Goal: Task Accomplishment & Management: Manage account settings

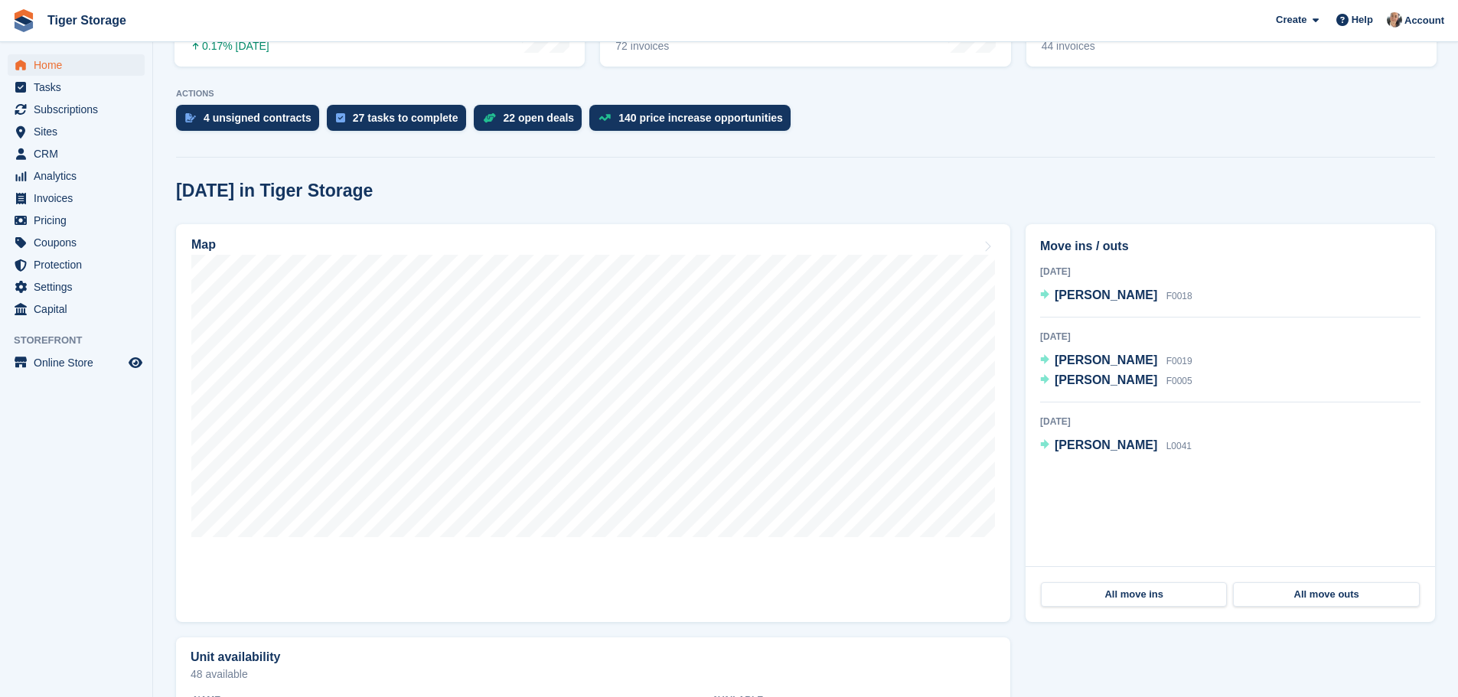
scroll to position [383, 0]
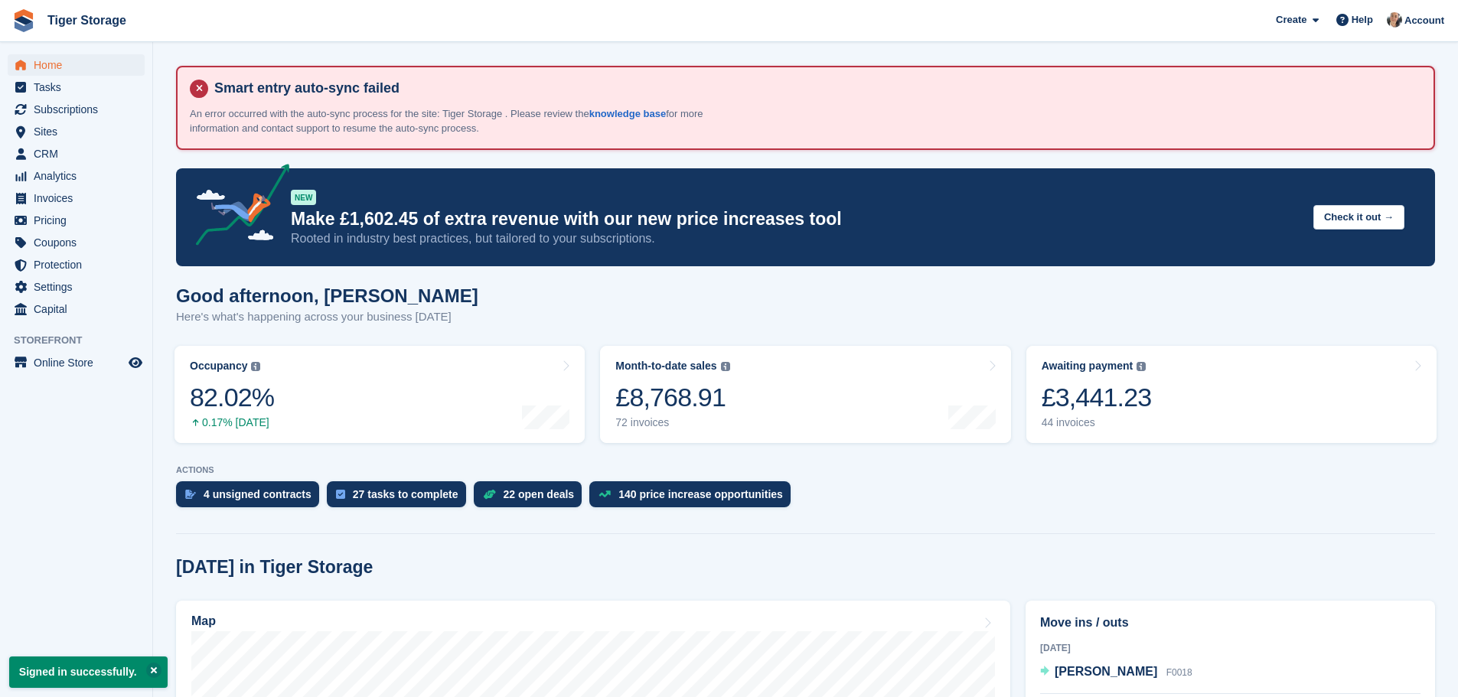
scroll to position [383, 0]
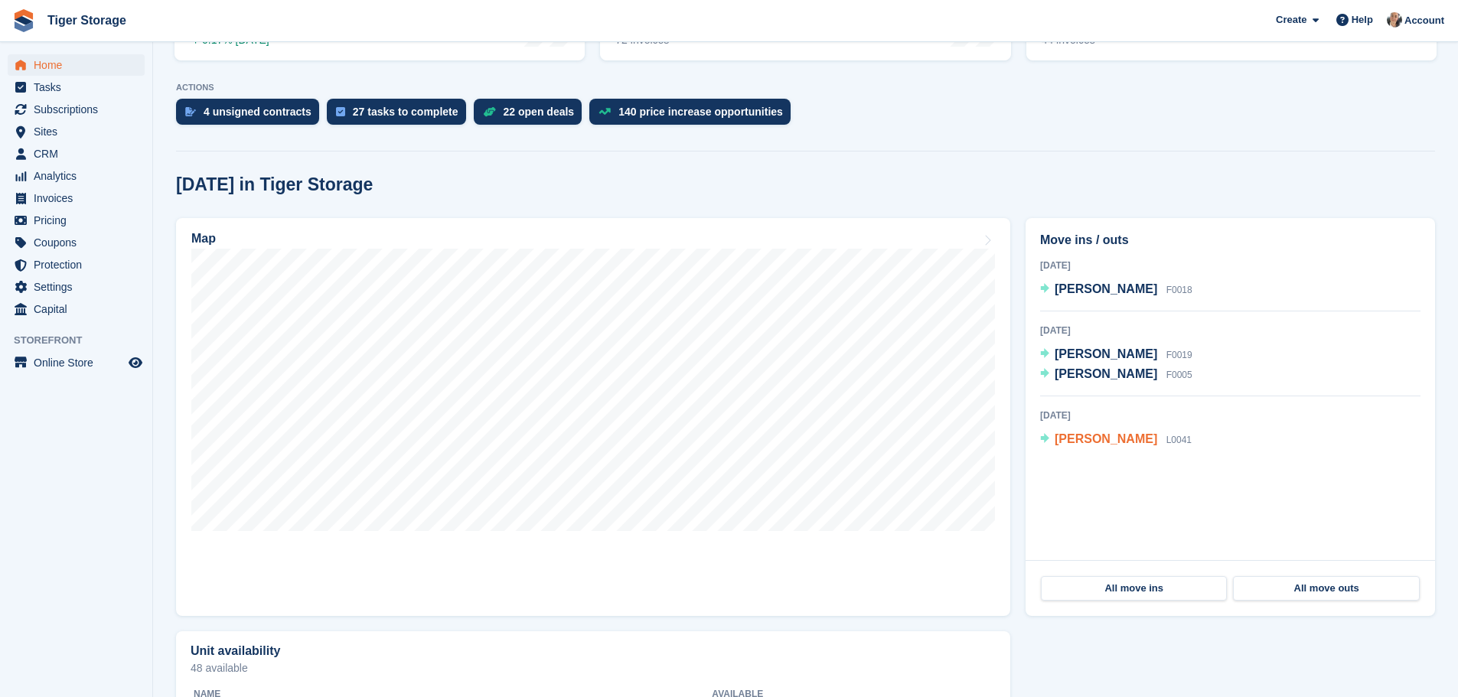
click at [1082, 442] on span "[PERSON_NAME]" at bounding box center [1105, 438] width 103 height 13
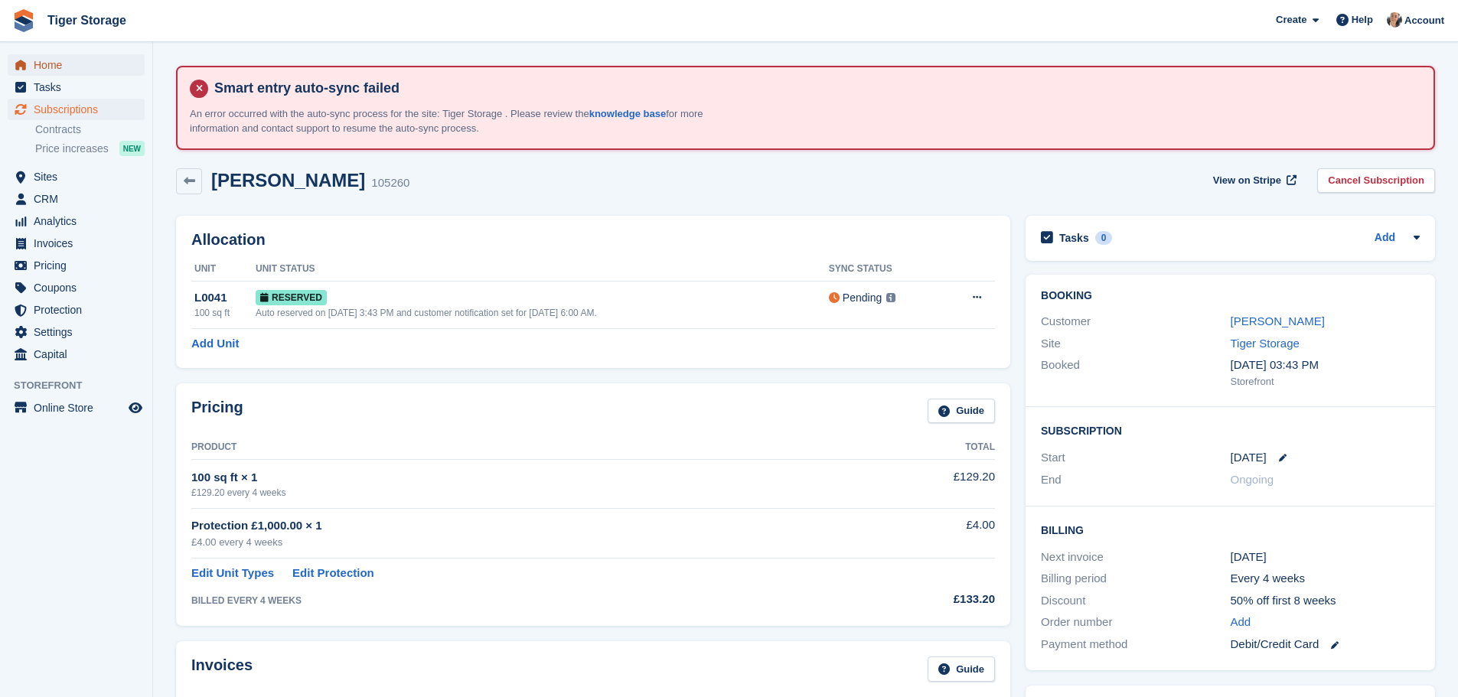
click at [83, 74] on span "Home" at bounding box center [80, 64] width 92 height 21
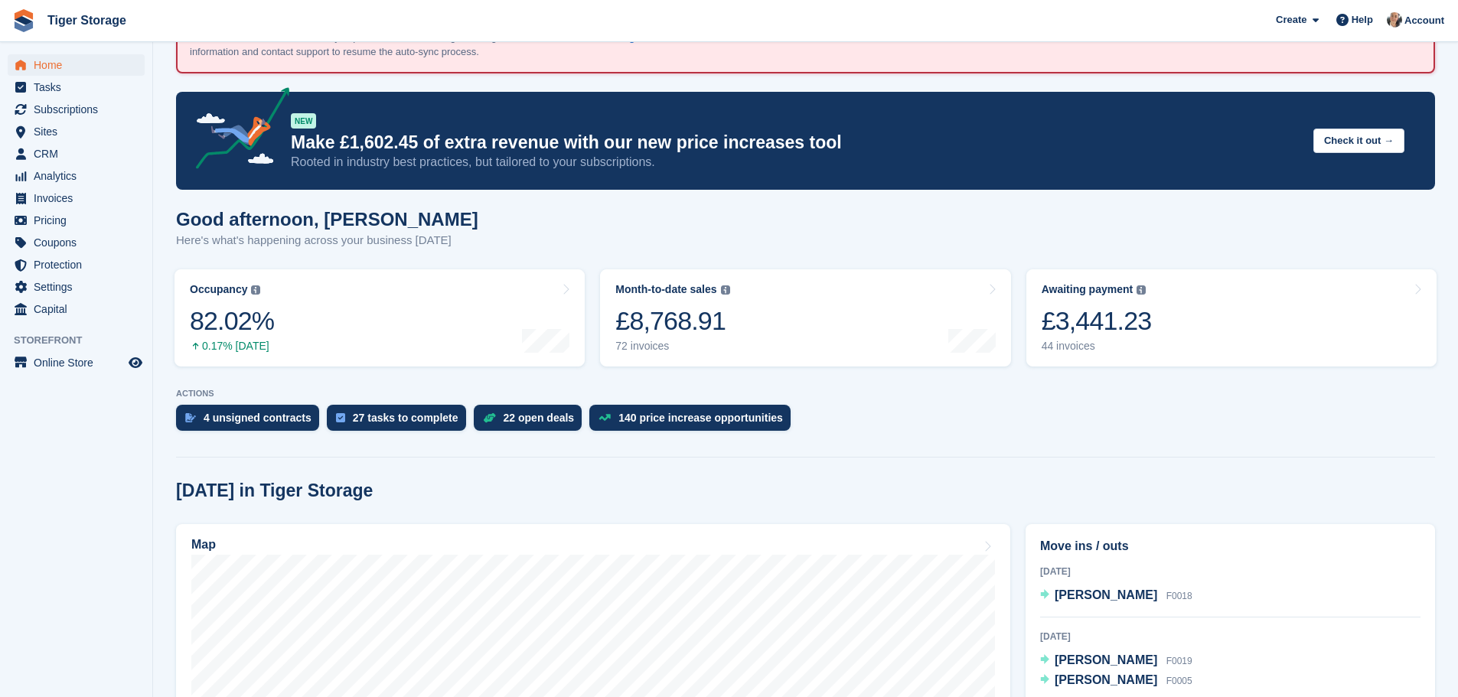
scroll to position [230, 0]
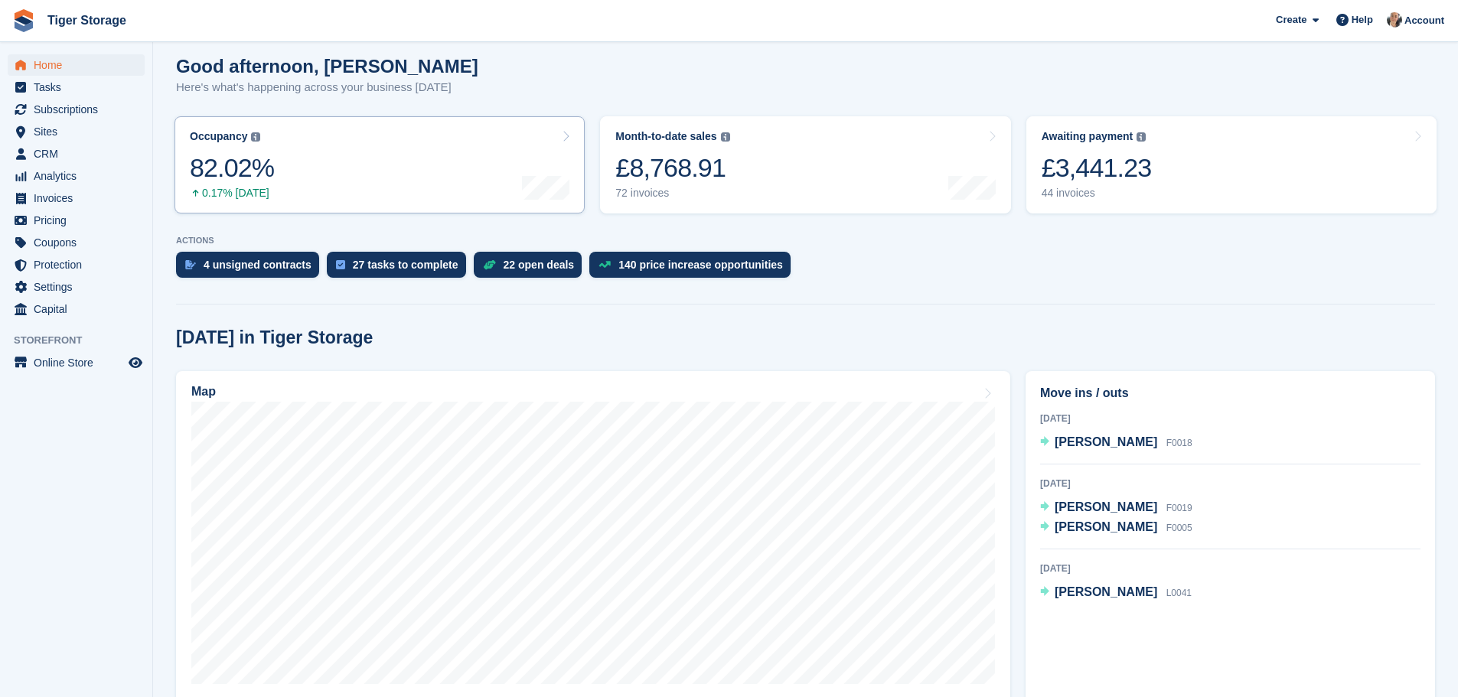
click at [308, 174] on link "Occupancy The percentage of all currently allocated units in terms of area. Inc…" at bounding box center [379, 164] width 410 height 97
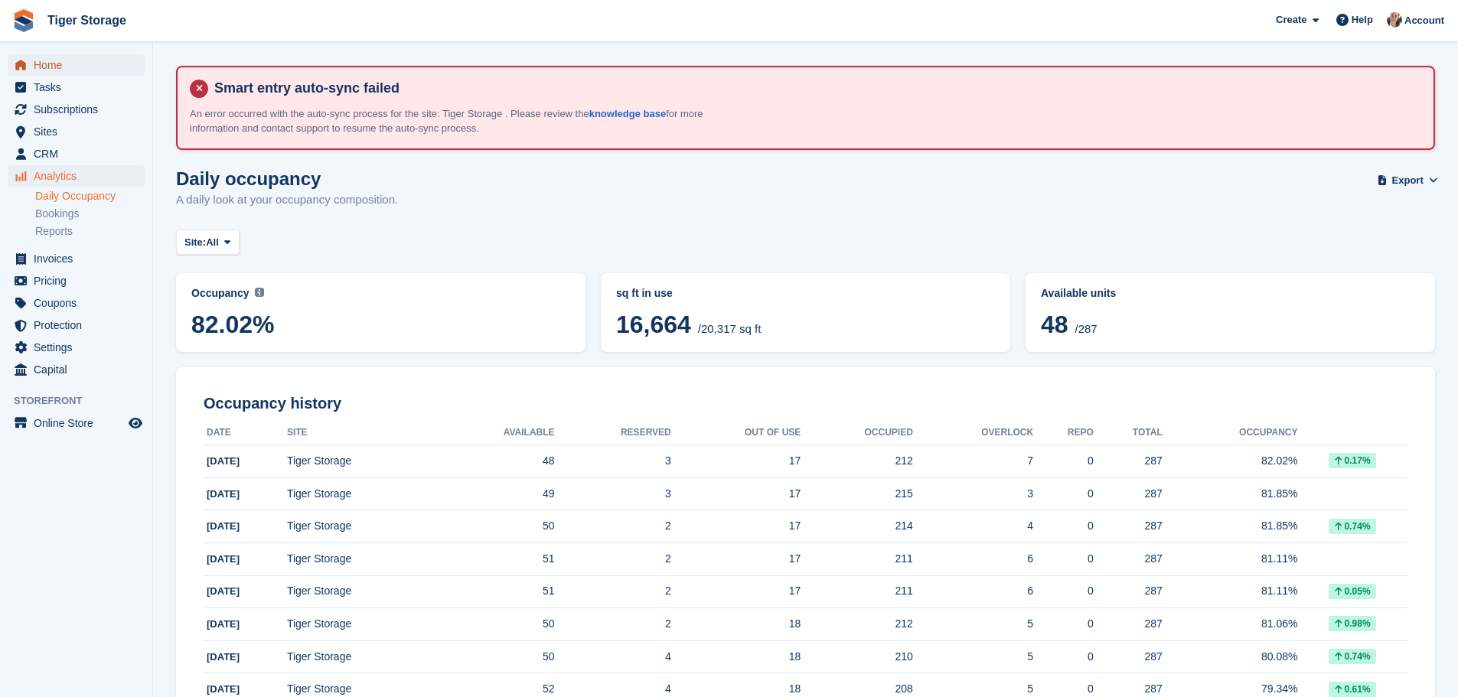
click at [57, 62] on span "Home" at bounding box center [80, 64] width 92 height 21
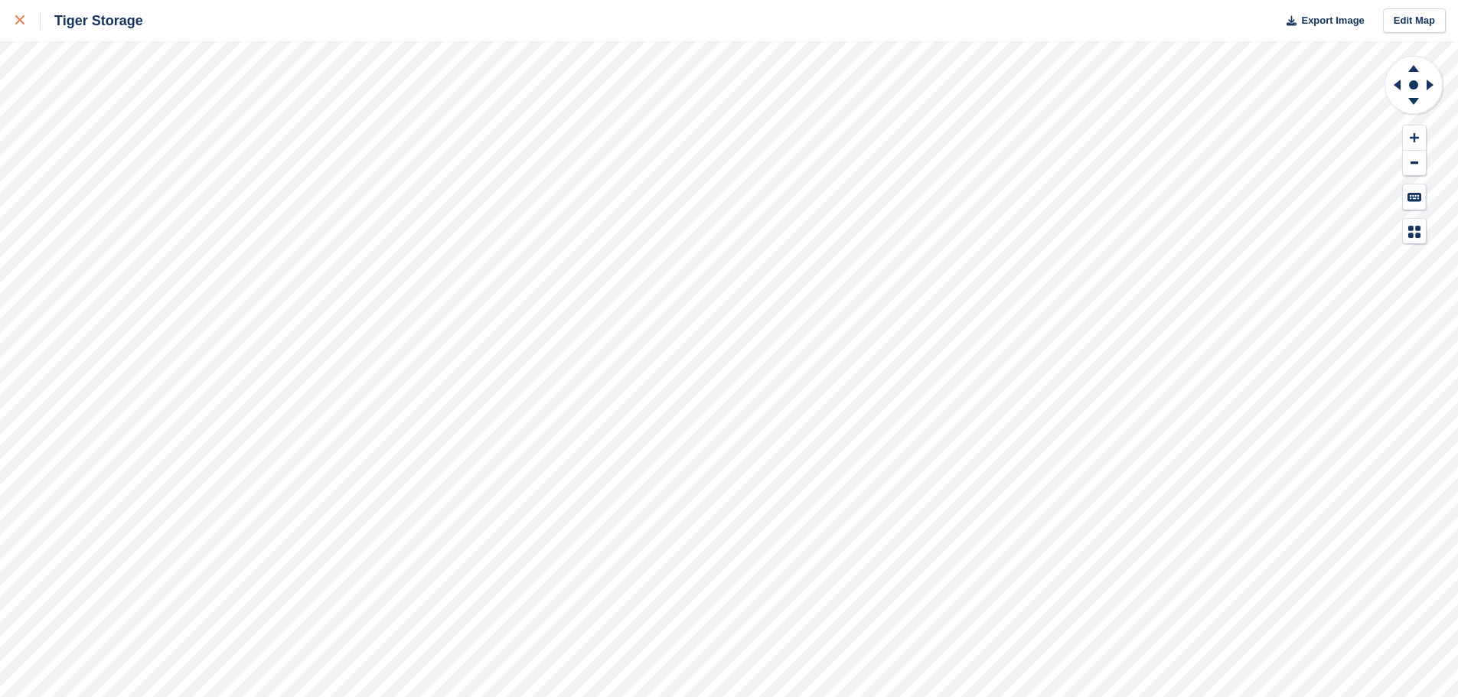
click at [28, 12] on div at bounding box center [27, 20] width 25 height 18
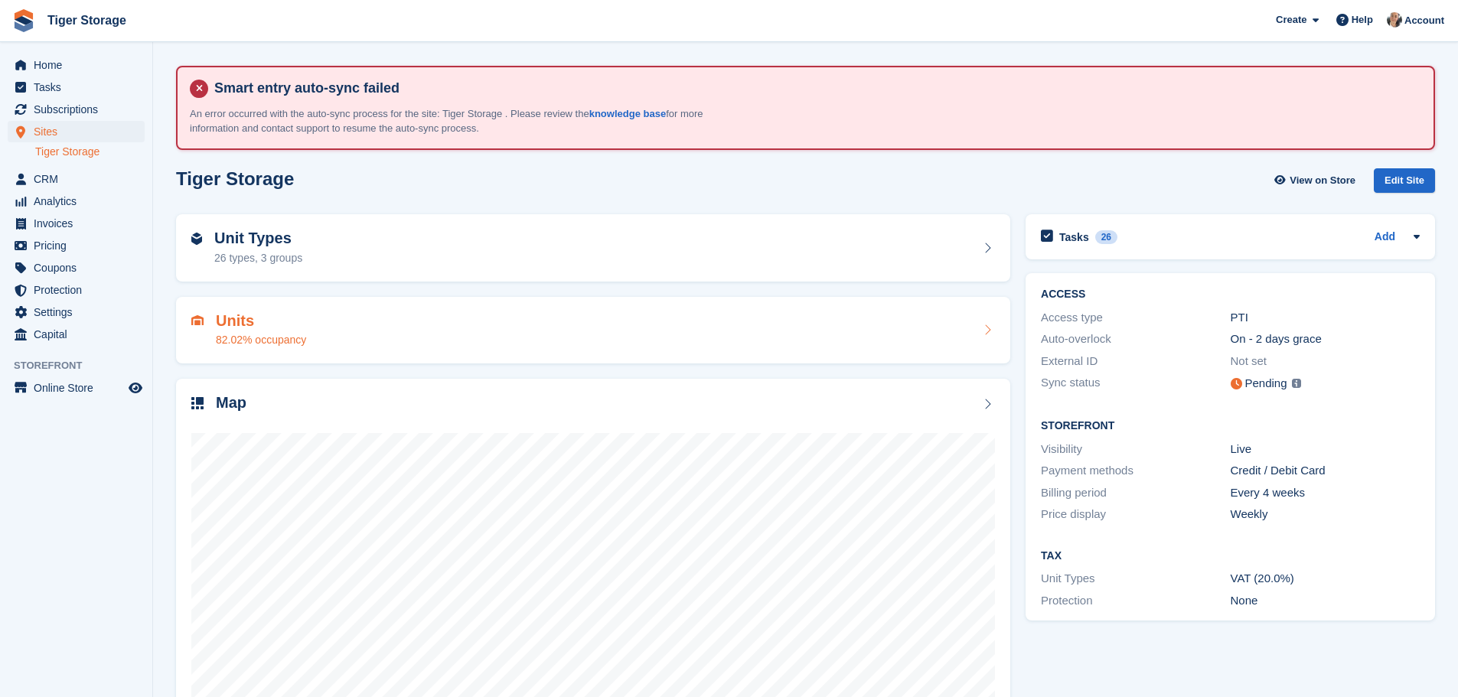
click at [307, 344] on div "Units 82.02% occupancy" at bounding box center [592, 330] width 803 height 37
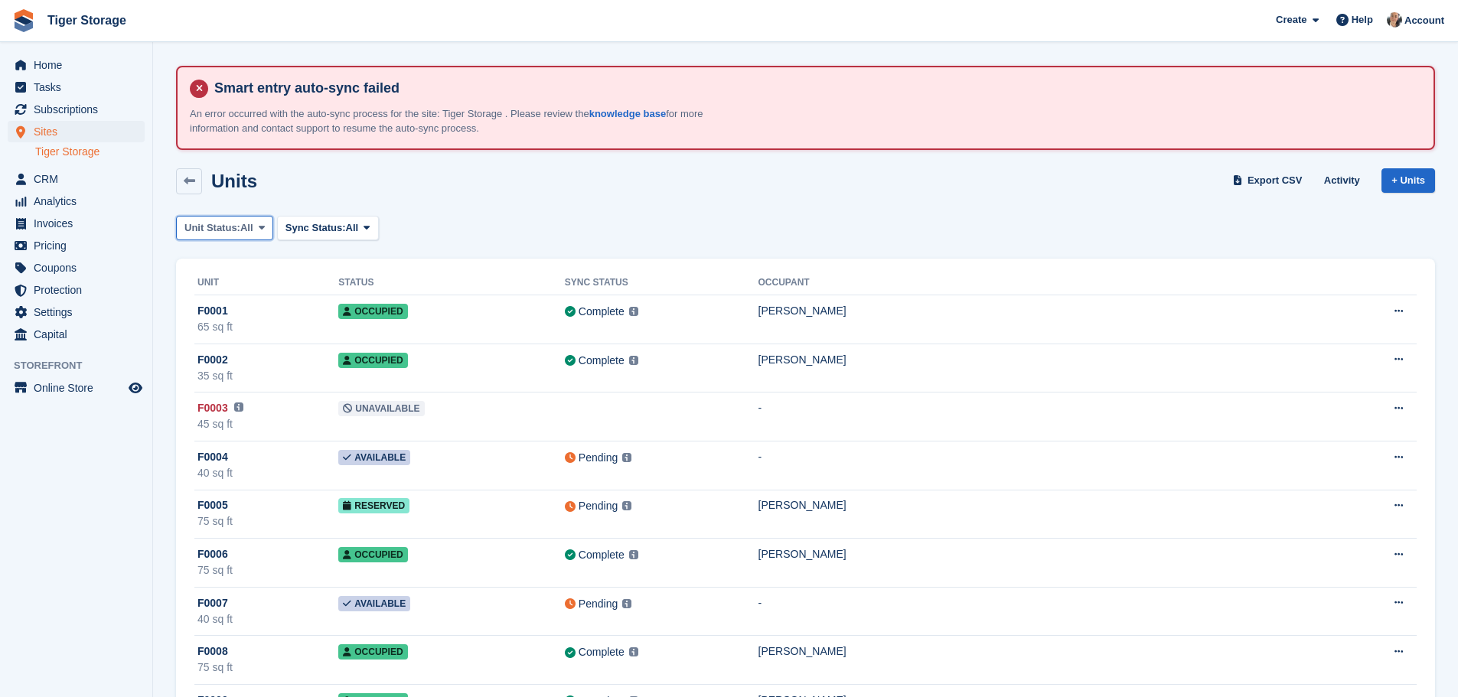
click at [238, 227] on span "Unit Status:" at bounding box center [212, 227] width 56 height 15
click at [210, 300] on link "Available" at bounding box center [249, 292] width 133 height 28
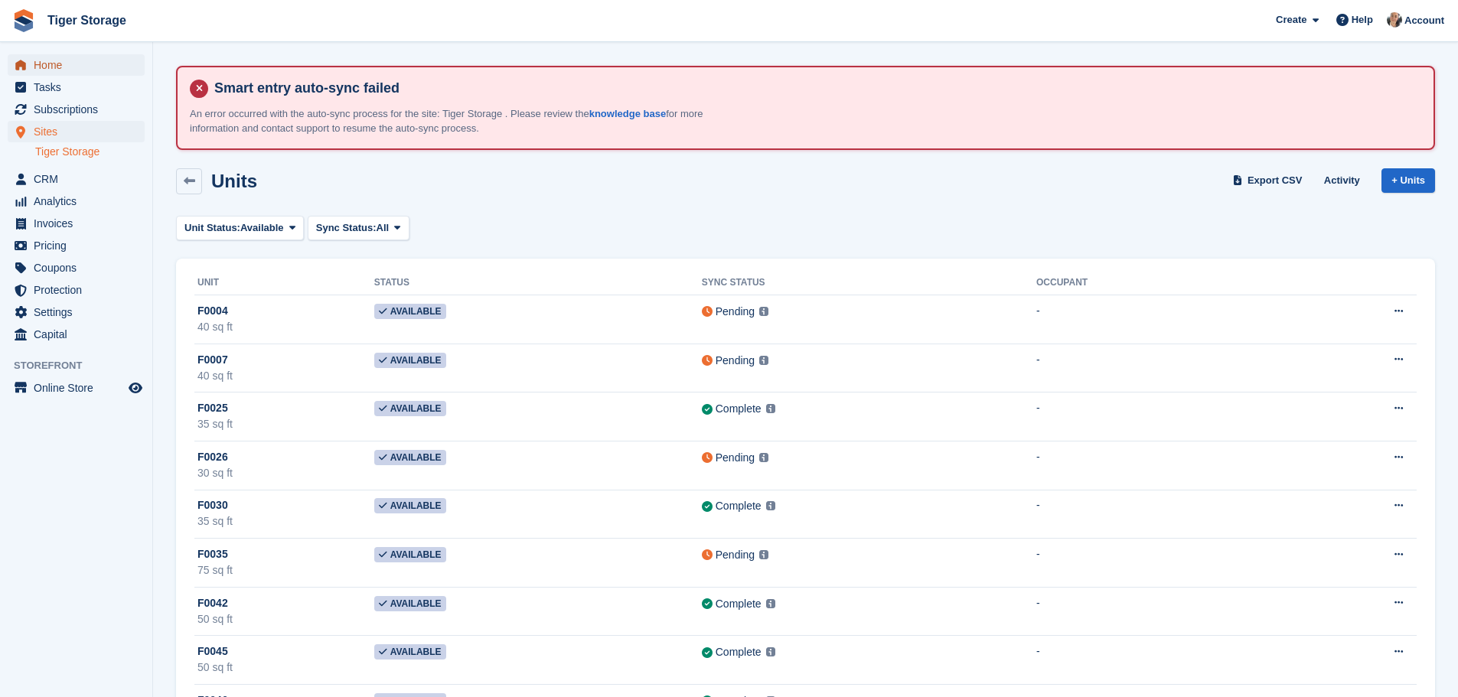
click at [51, 67] on span "Home" at bounding box center [80, 64] width 92 height 21
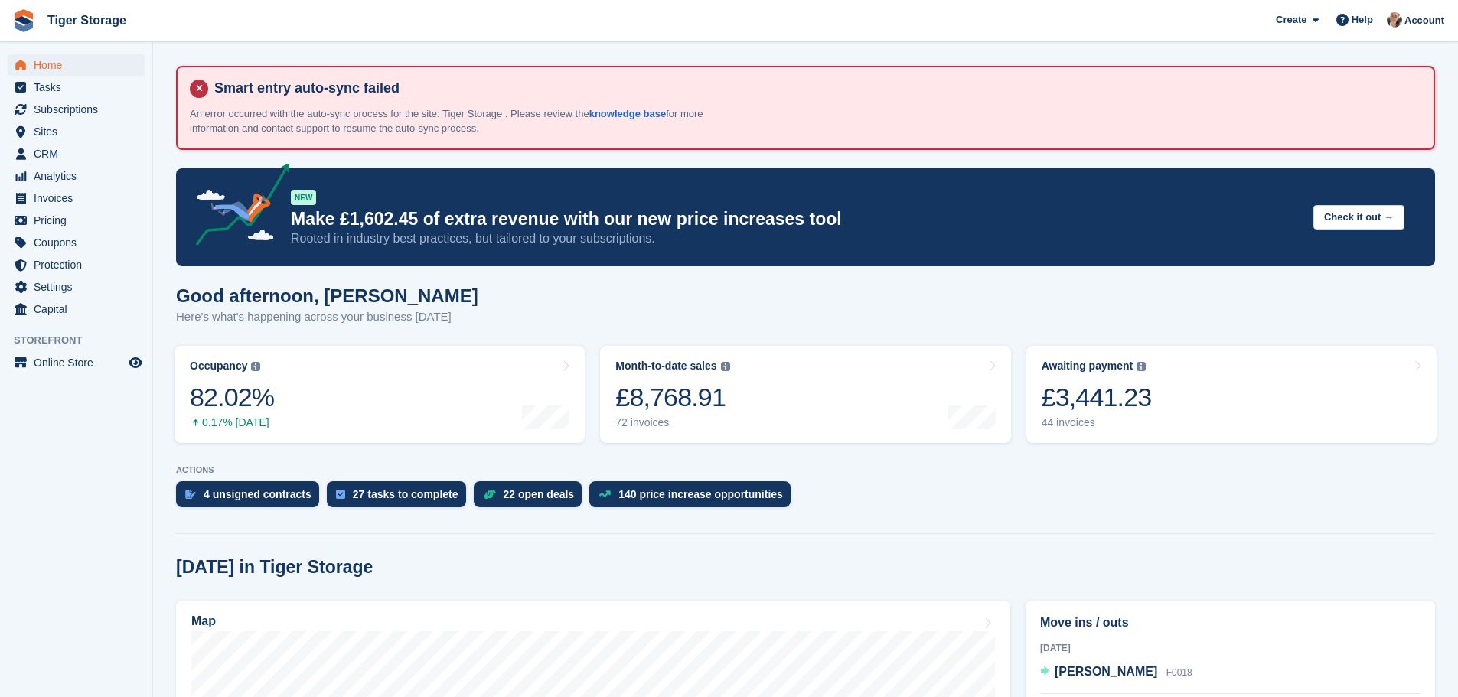
click at [1151, 503] on div "4 unsigned contracts 27 tasks to complete 22 open deals 140 price increase oppo…" at bounding box center [805, 498] width 1259 height 34
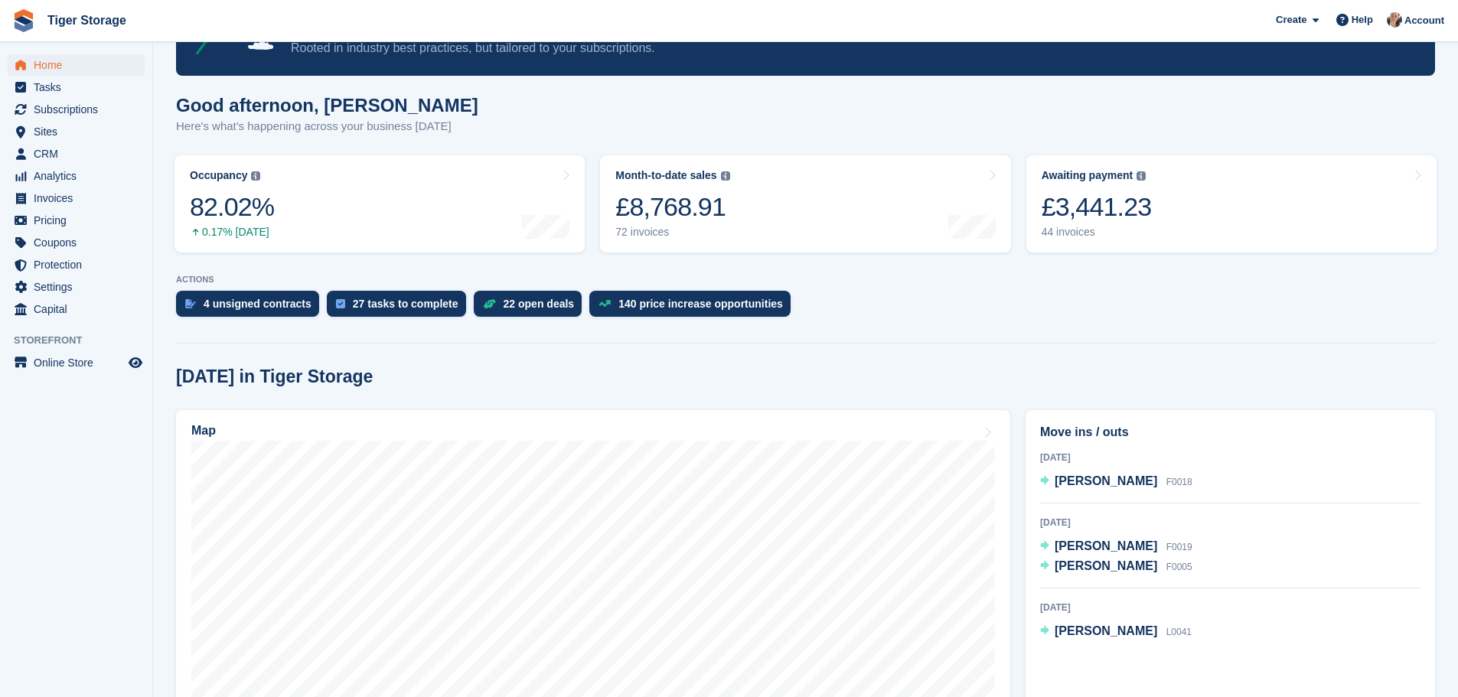
scroll to position [153, 0]
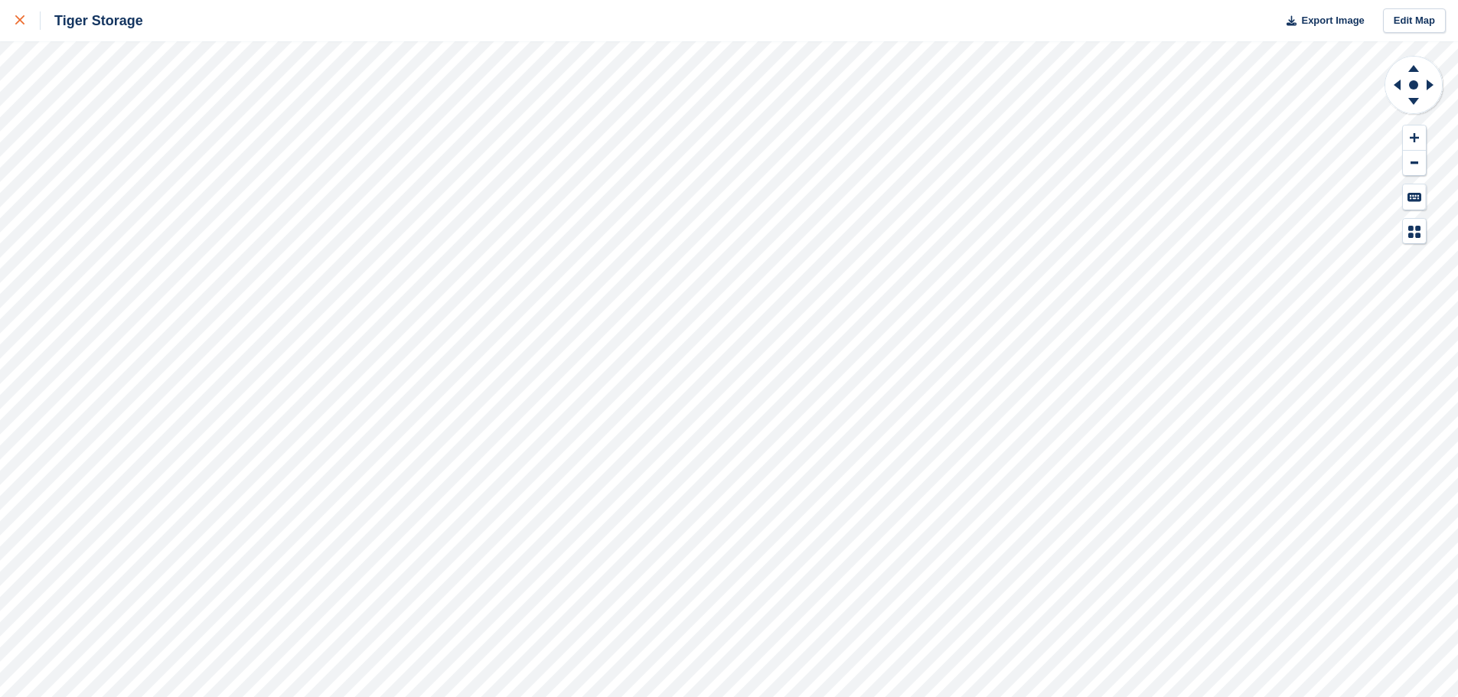
click at [23, 15] on div at bounding box center [27, 20] width 25 height 18
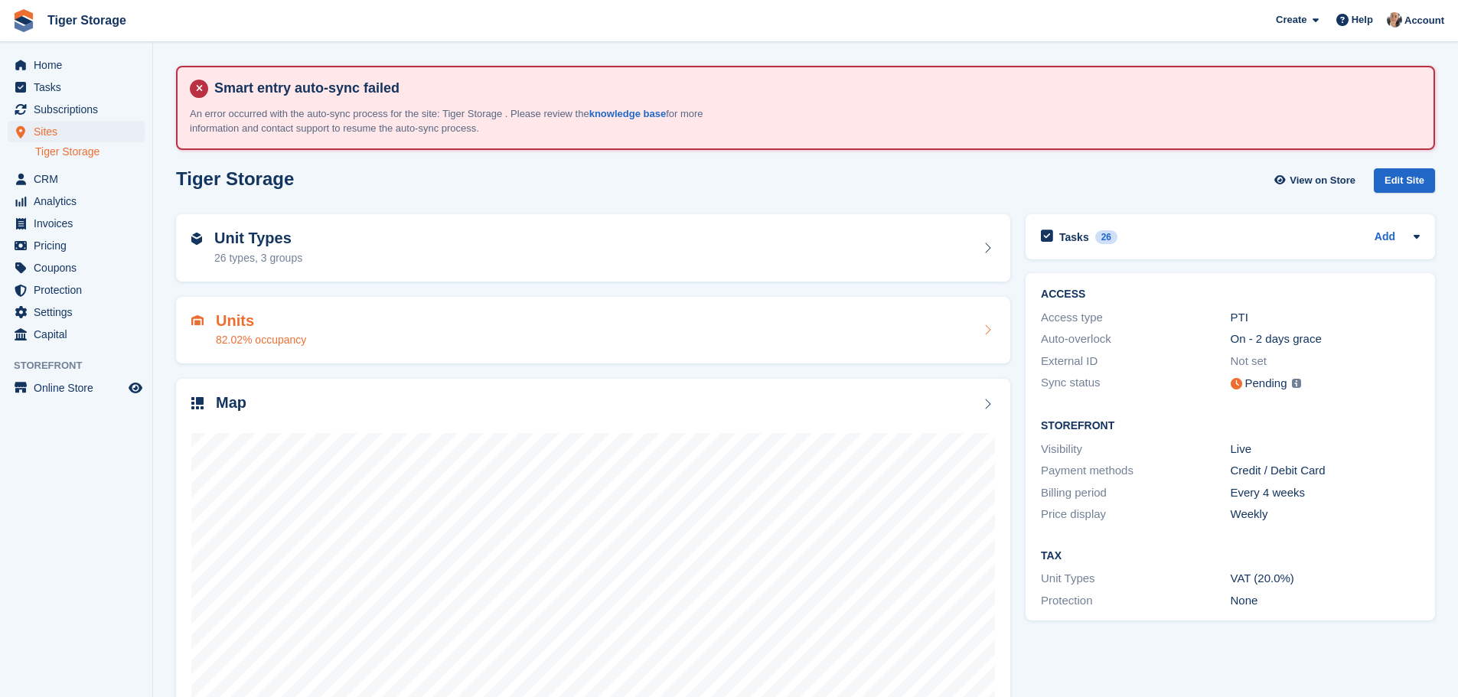
click at [335, 306] on div "Units 82.02% occupancy" at bounding box center [593, 330] width 834 height 67
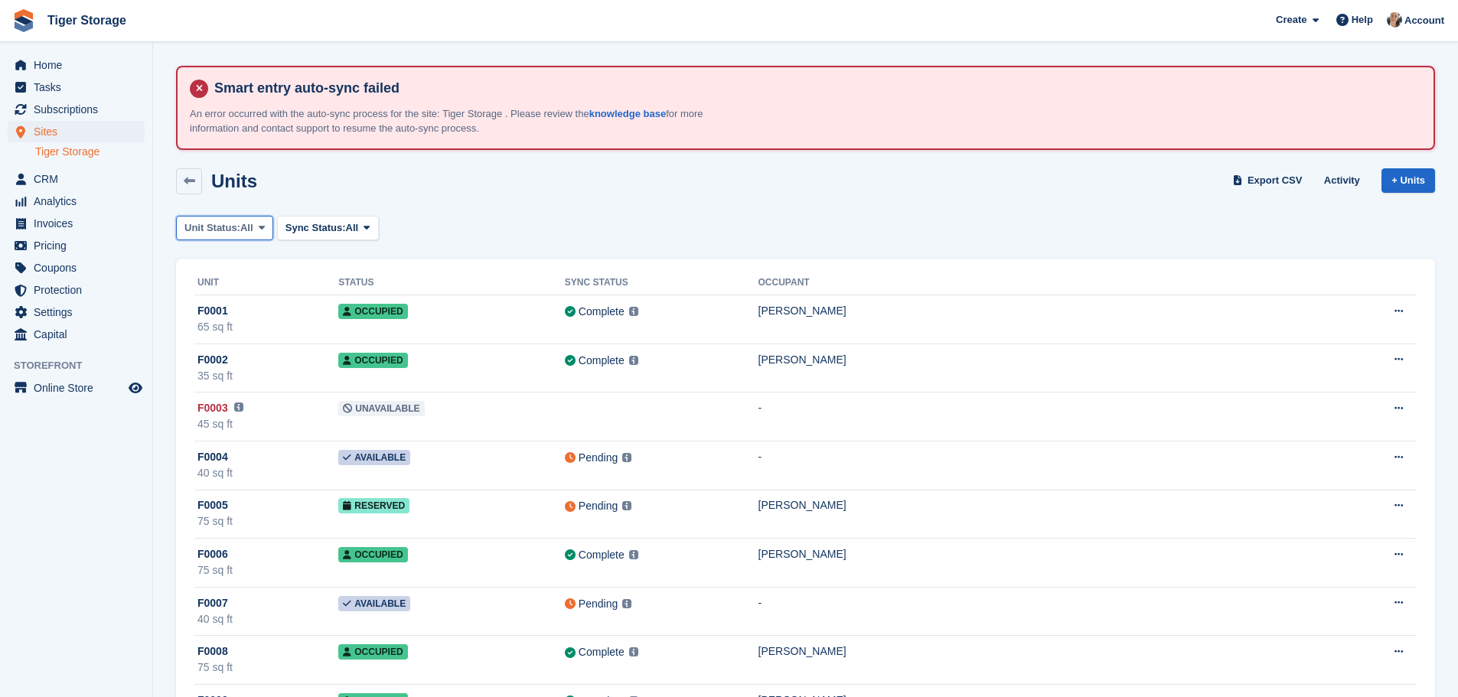
click at [262, 225] on icon at bounding box center [262, 228] width 6 height 10
click at [259, 349] on link "Occupied" at bounding box center [249, 347] width 133 height 28
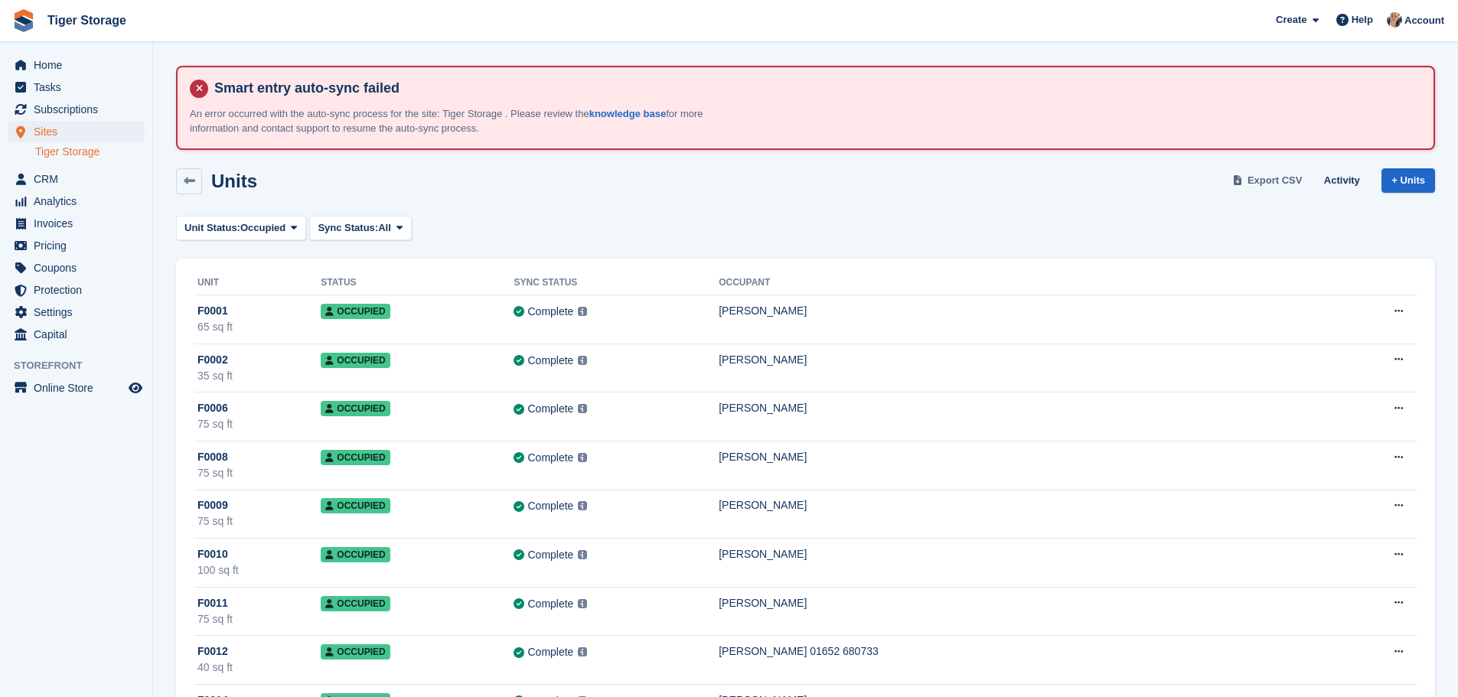
click at [1276, 192] on link "Export CSV" at bounding box center [1269, 180] width 79 height 25
click at [81, 66] on span "Home" at bounding box center [80, 64] width 92 height 21
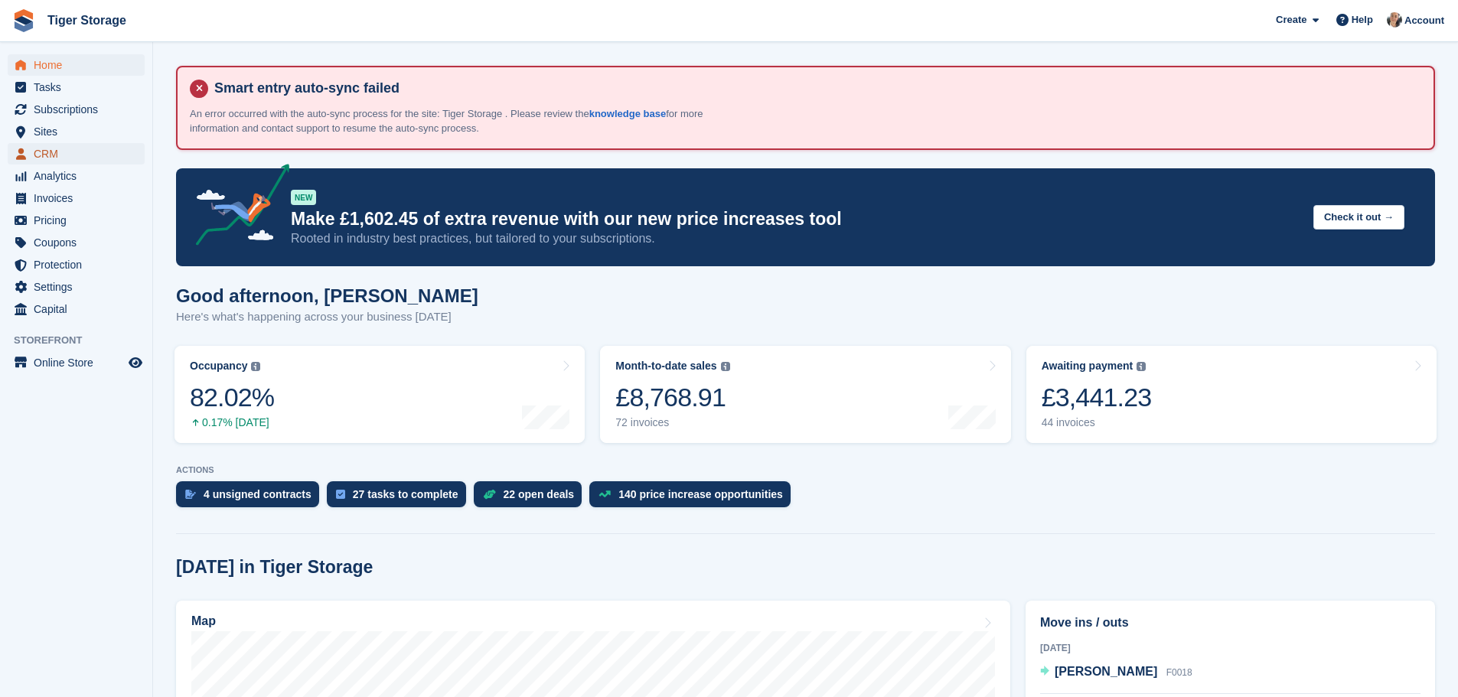
click at [41, 157] on span "CRM" at bounding box center [80, 153] width 92 height 21
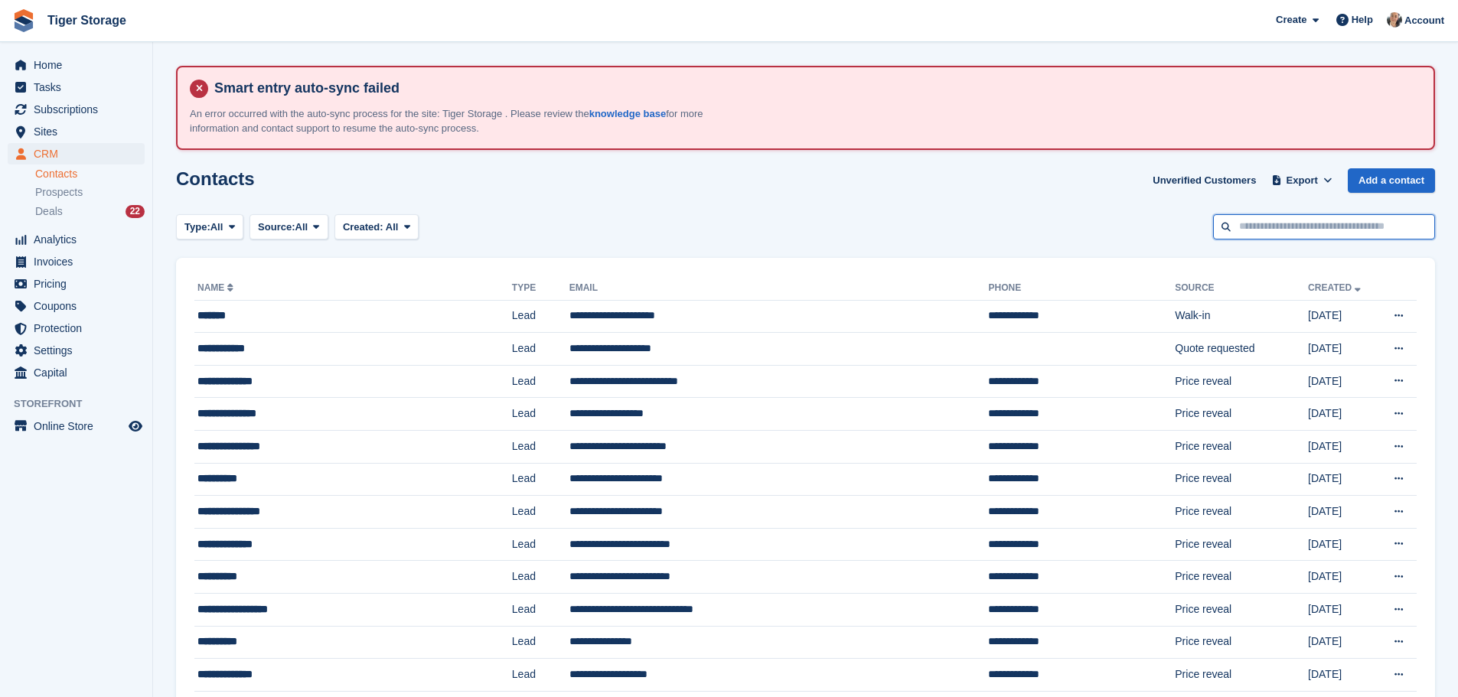
click at [1269, 229] on input "text" at bounding box center [1324, 226] width 222 height 25
type input "*****"
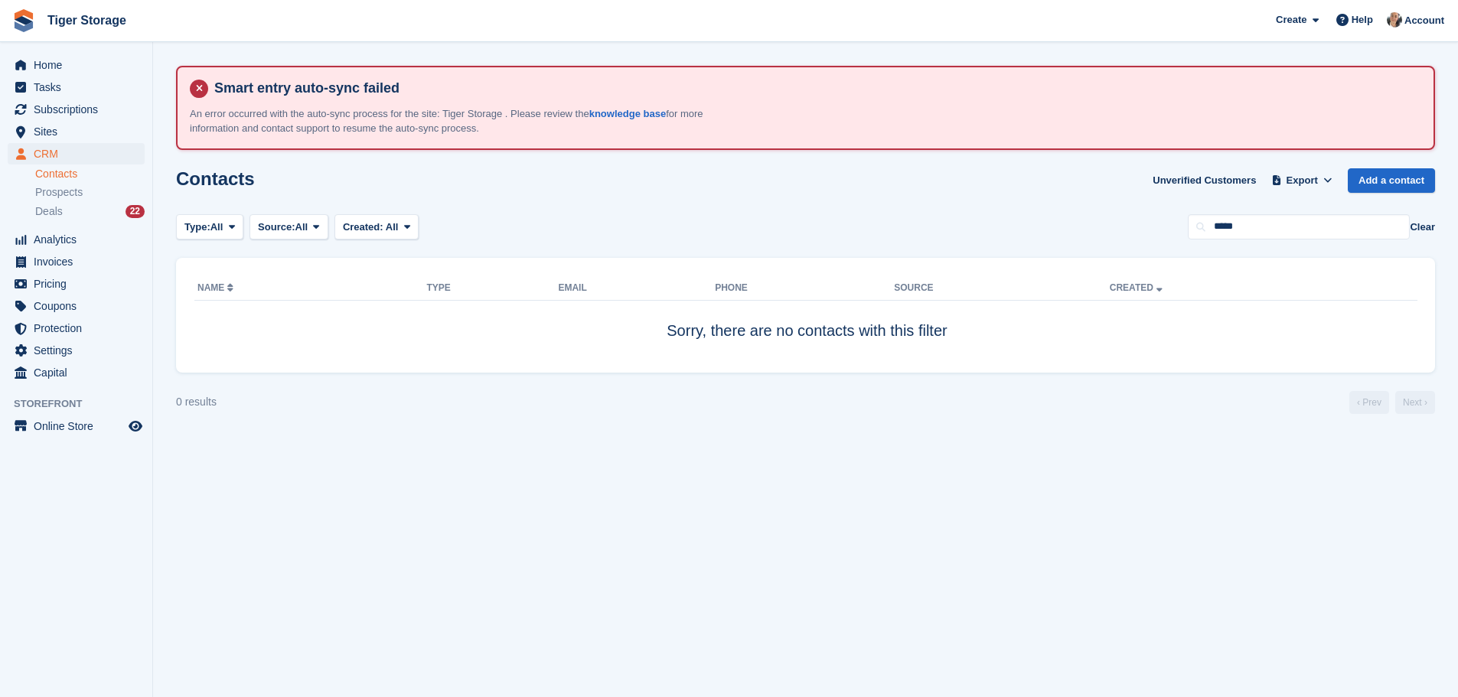
click at [1421, 226] on button "Clear" at bounding box center [1421, 227] width 25 height 15
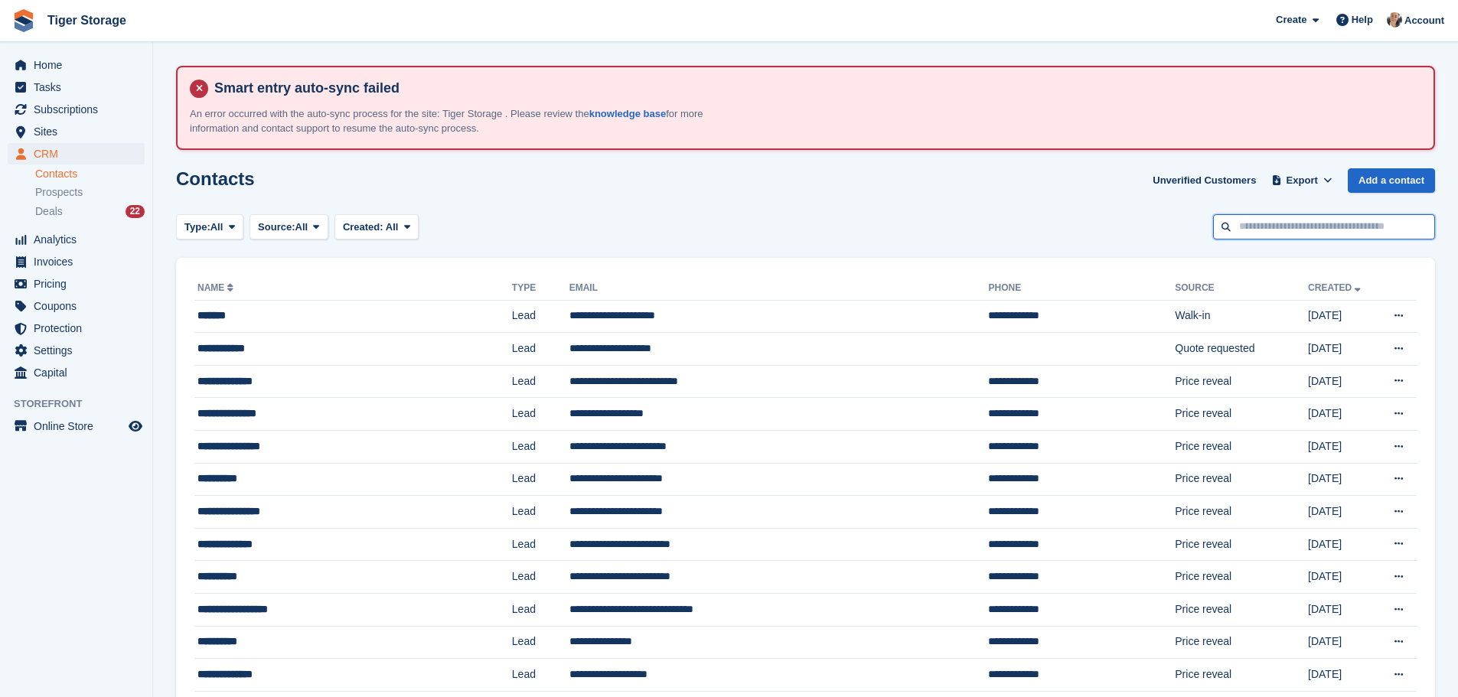
click at [1281, 223] on input "text" at bounding box center [1324, 226] width 222 height 25
type input "***"
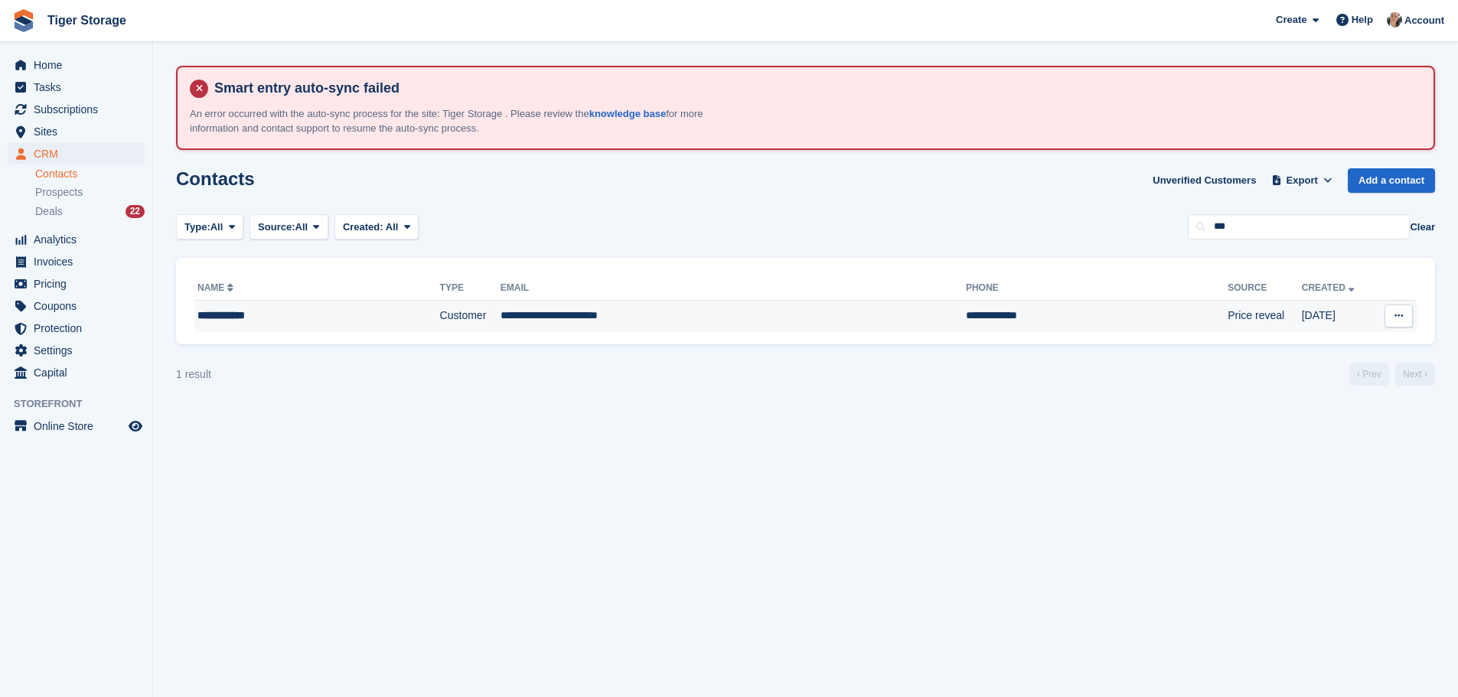
click at [440, 318] on td "Customer" at bounding box center [470, 316] width 60 height 32
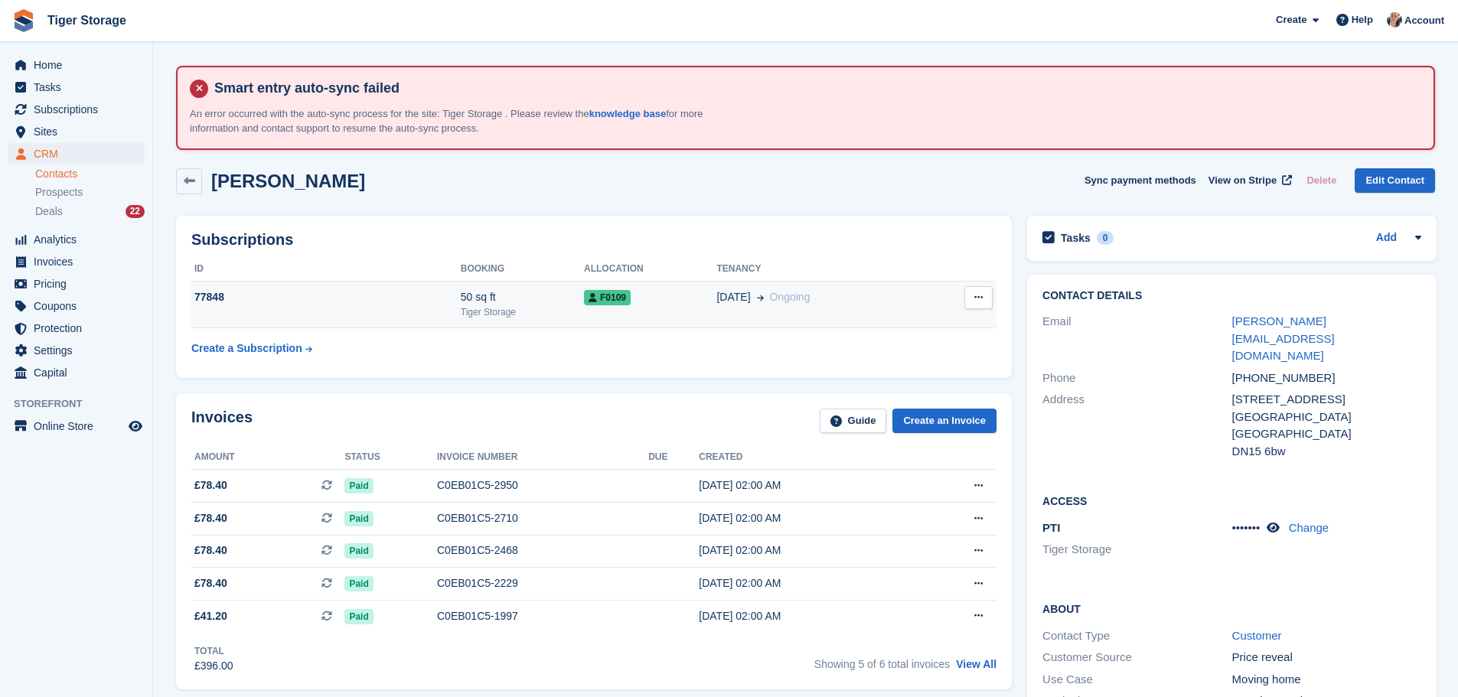
click at [982, 301] on button at bounding box center [978, 297] width 28 height 23
click at [881, 337] on div "Cancel subscription" at bounding box center [919, 328] width 147 height 34
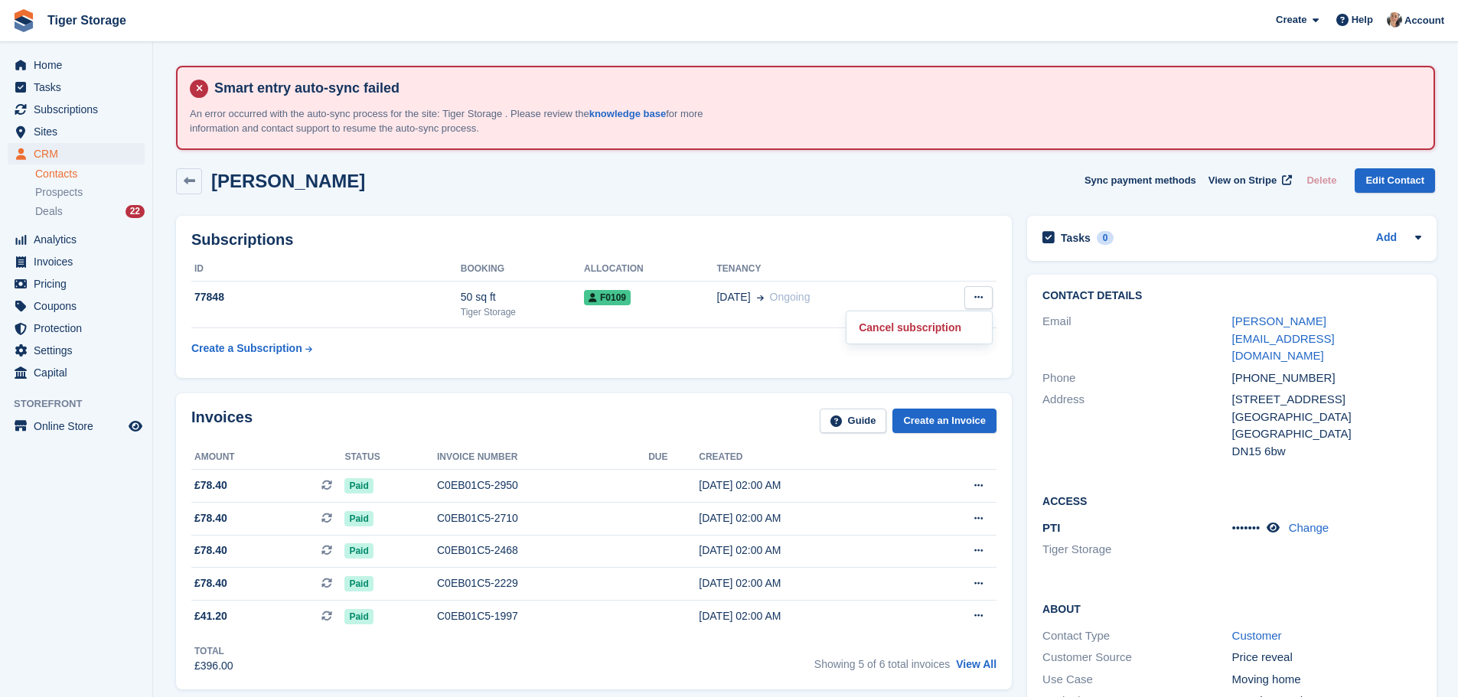
click at [880, 335] on p "Cancel subscription" at bounding box center [918, 328] width 133 height 20
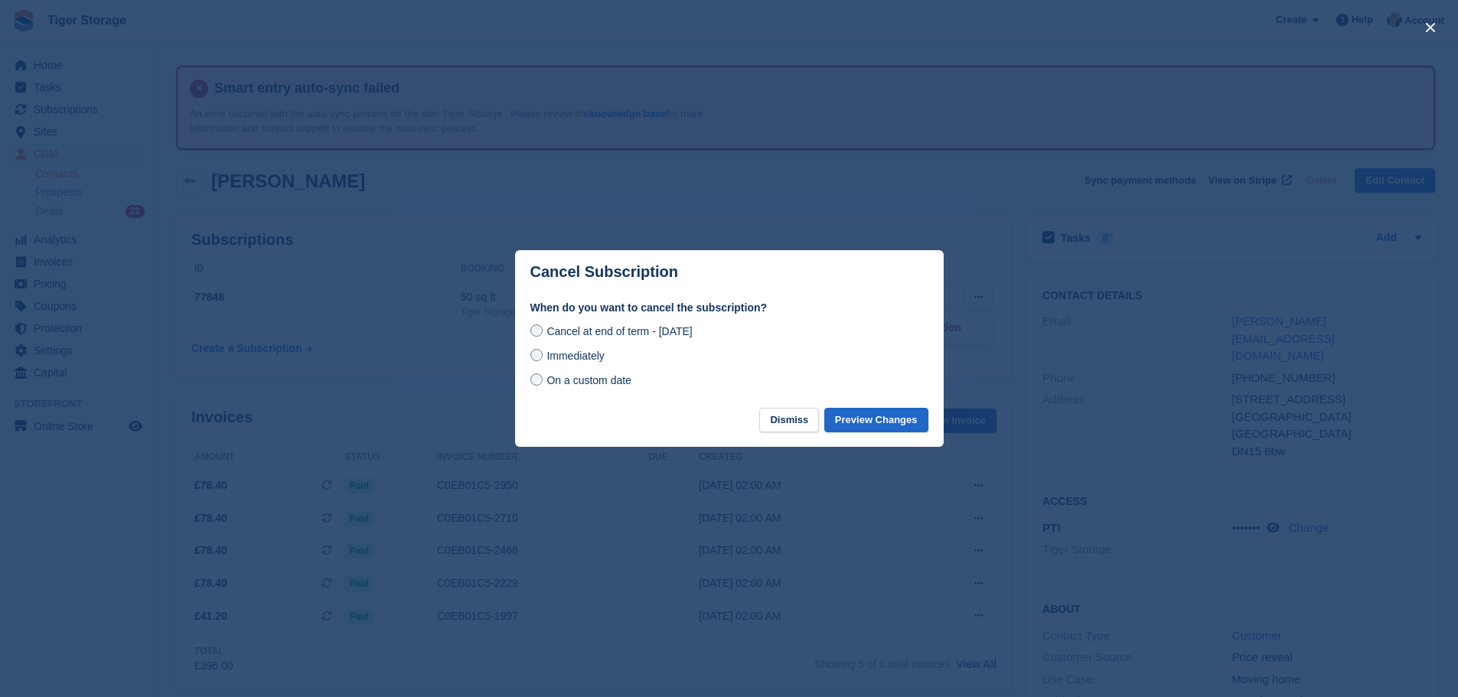
click at [579, 362] on span "Immediately" at bounding box center [574, 356] width 57 height 12
click at [852, 425] on button "Preview Changes" at bounding box center [876, 420] width 104 height 25
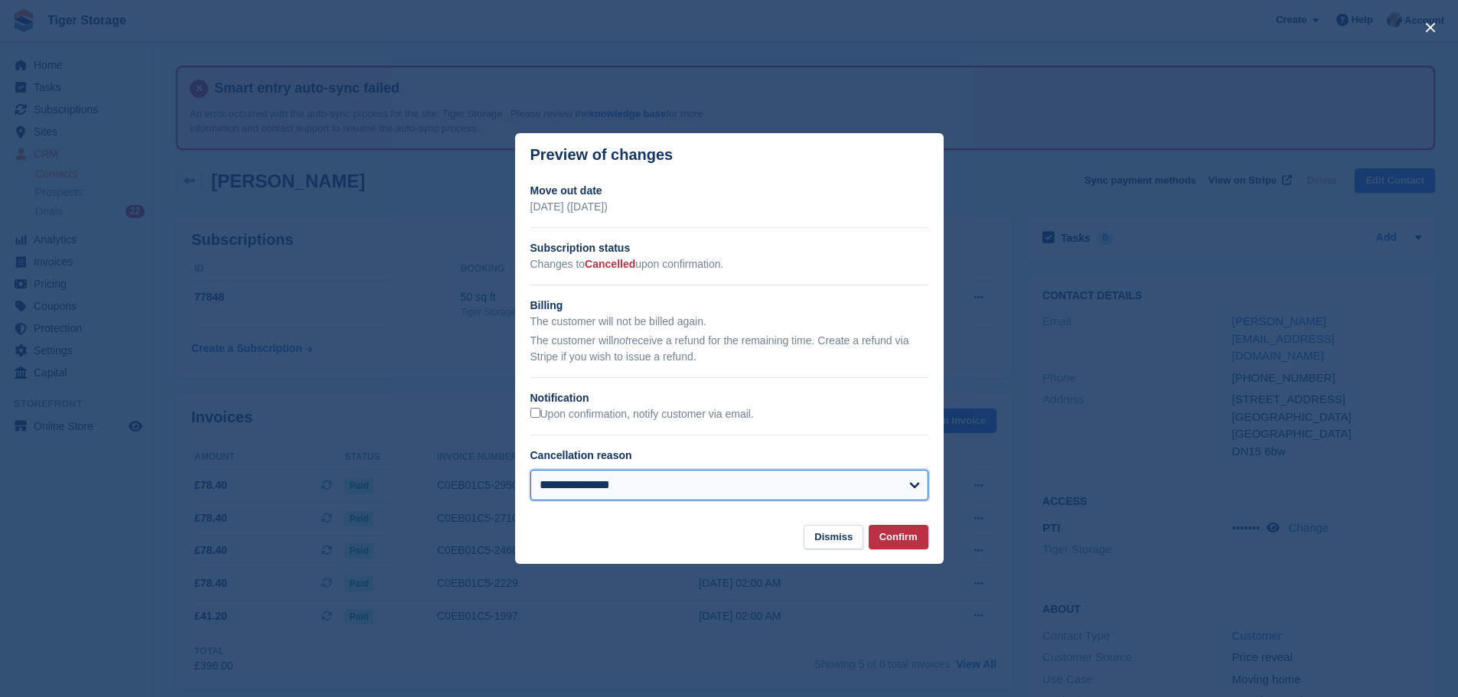
click at [644, 491] on select "**********" at bounding box center [729, 485] width 398 height 31
select select "**********"
click at [530, 471] on select "**********" at bounding box center [729, 485] width 398 height 31
click at [889, 537] on button "Confirm" at bounding box center [898, 537] width 60 height 25
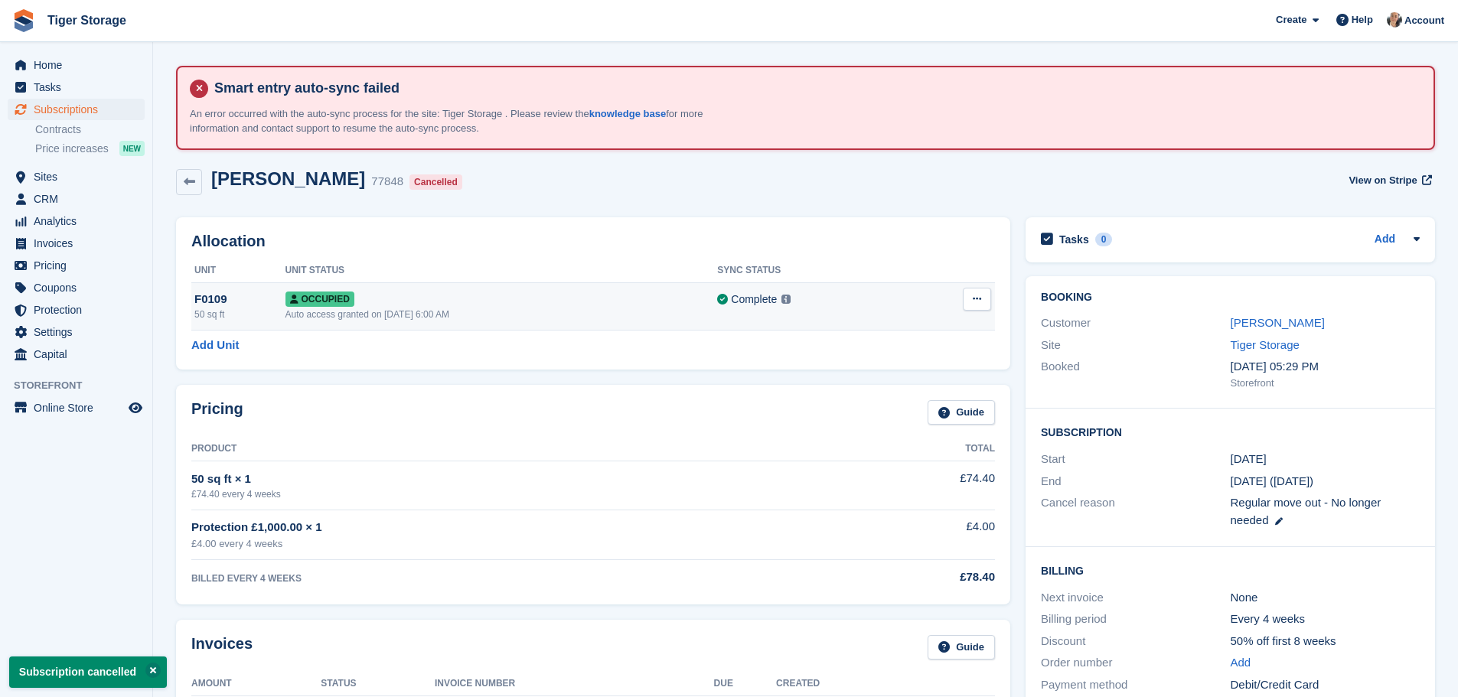
click at [973, 306] on button at bounding box center [977, 299] width 28 height 23
click at [881, 359] on p "Deallocate" at bounding box center [917, 362] width 133 height 20
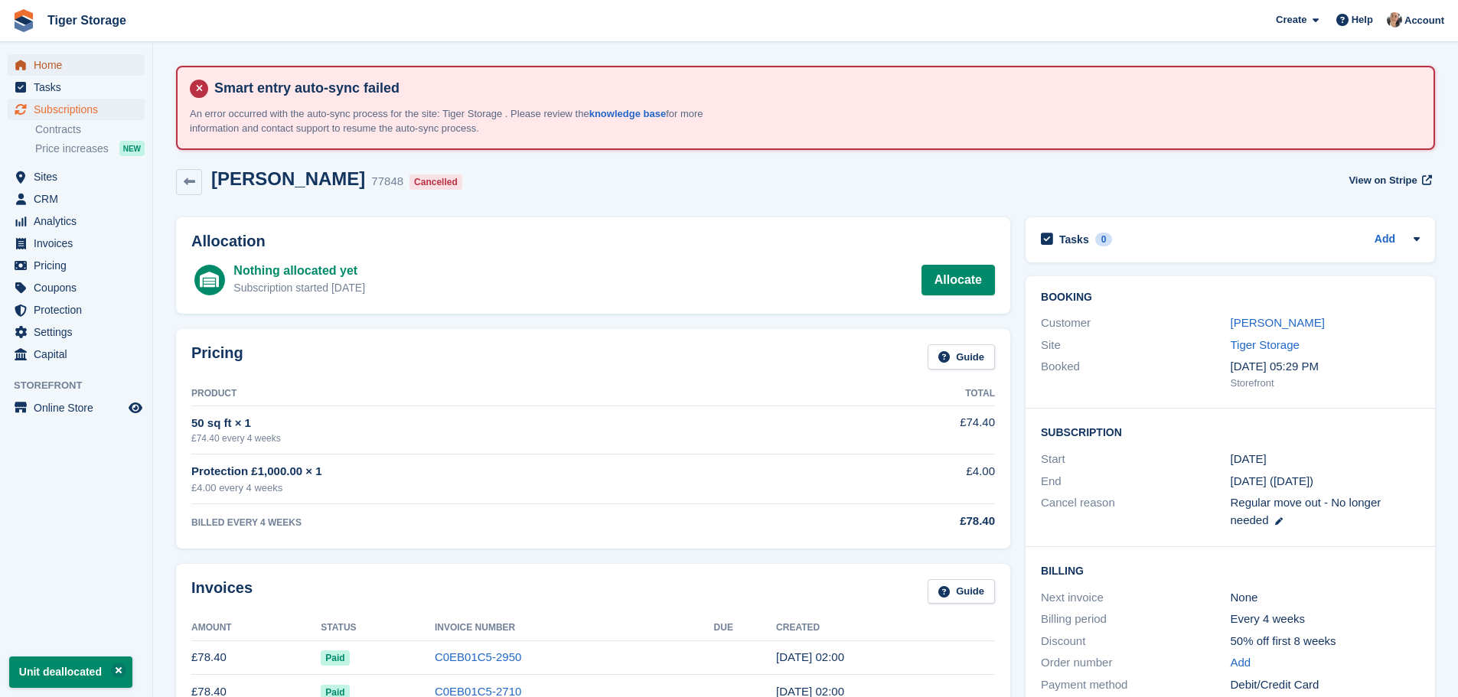
click at [94, 70] on span "Home" at bounding box center [80, 64] width 92 height 21
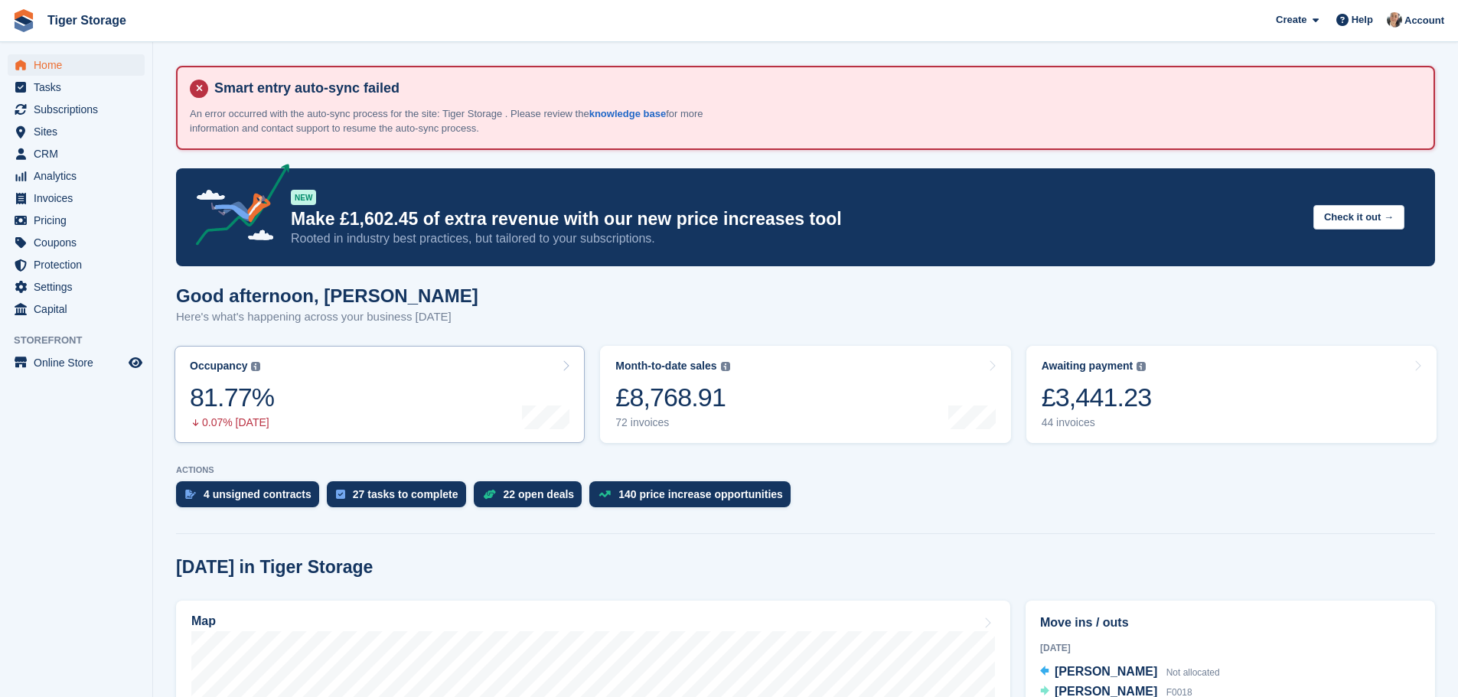
drag, startPoint x: 386, startPoint y: 415, endPoint x: 366, endPoint y: 413, distance: 20.7
click at [386, 413] on link "Occupancy The percentage of all currently allocated units in terms of area. Inc…" at bounding box center [379, 394] width 410 height 97
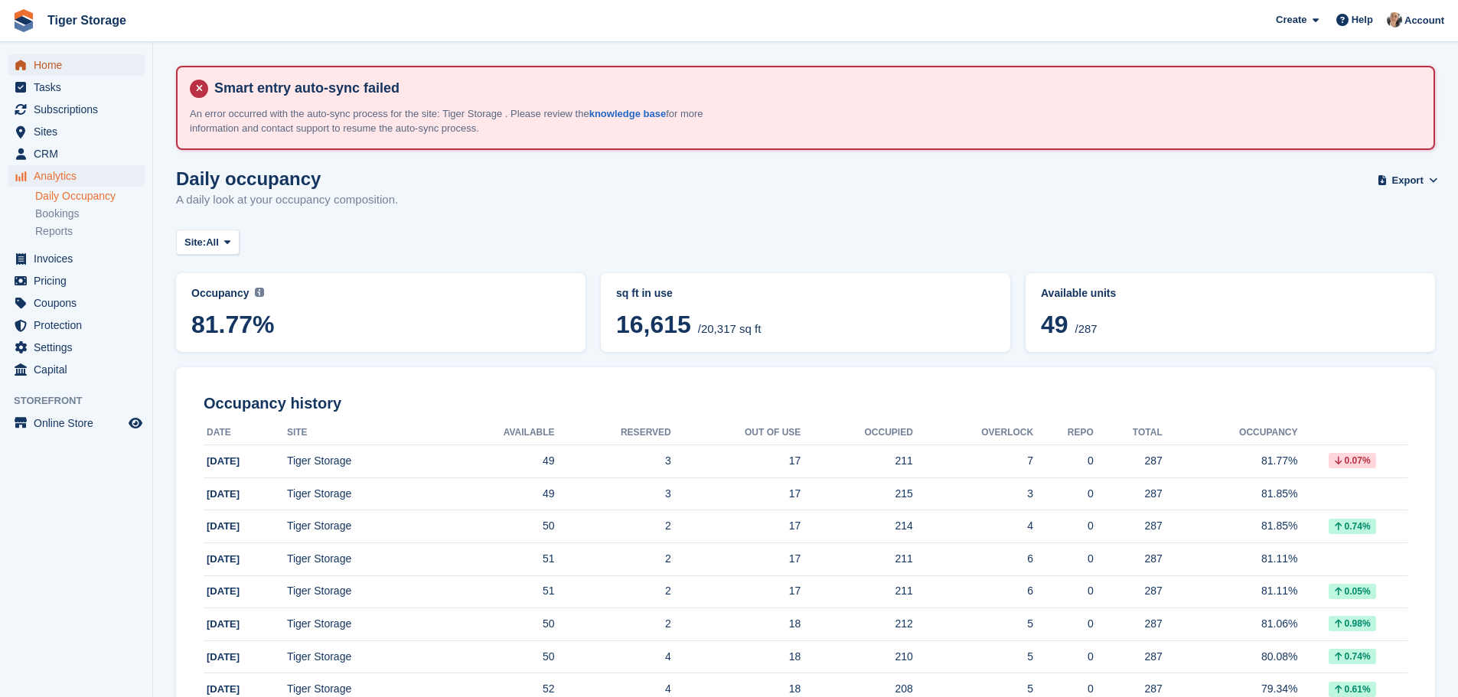
click at [54, 67] on span "Home" at bounding box center [80, 64] width 92 height 21
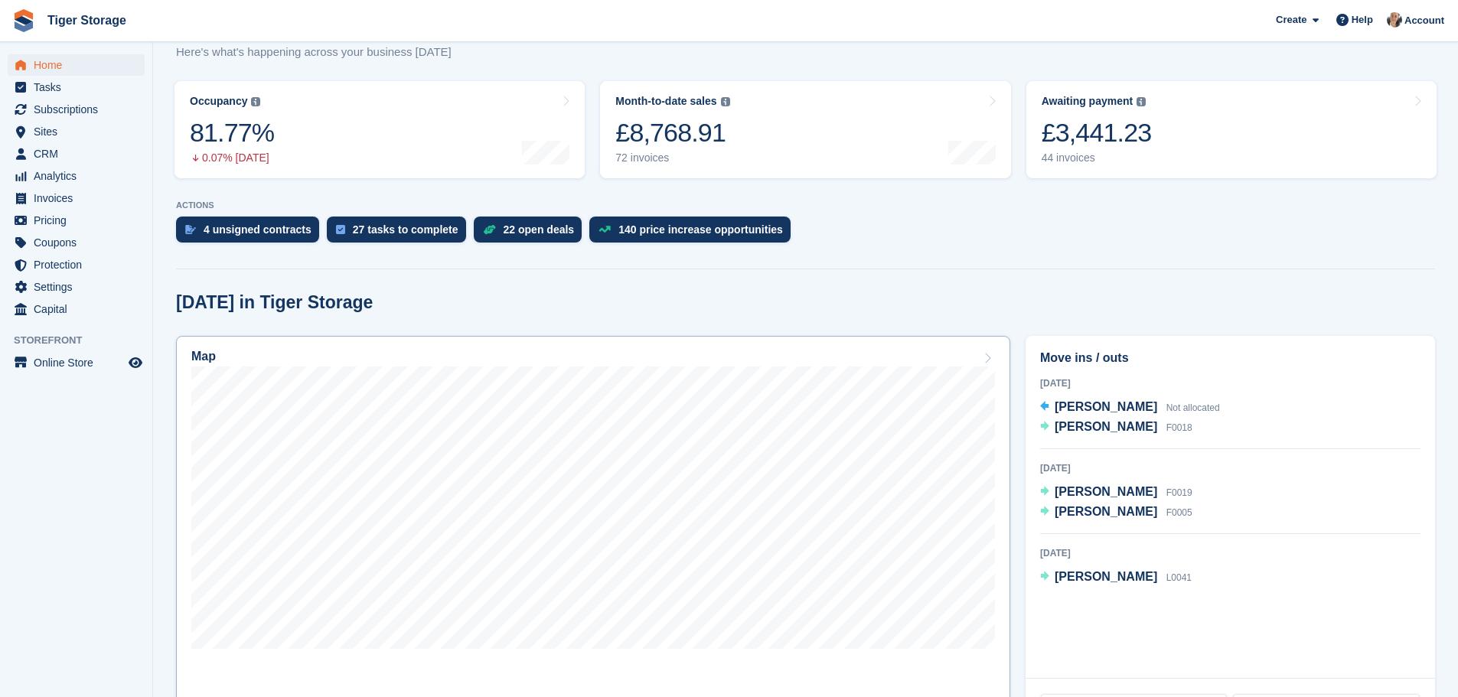
scroll to position [306, 0]
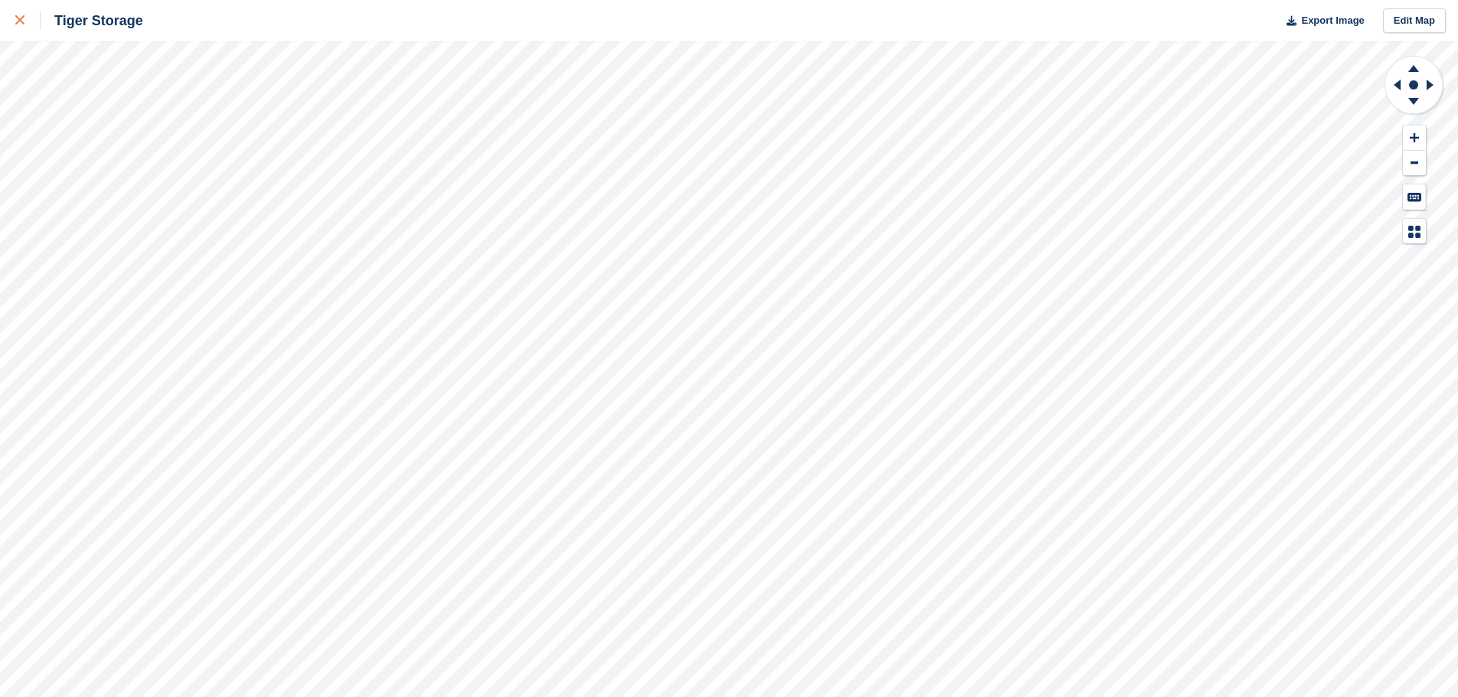
click at [21, 25] on div at bounding box center [27, 20] width 25 height 18
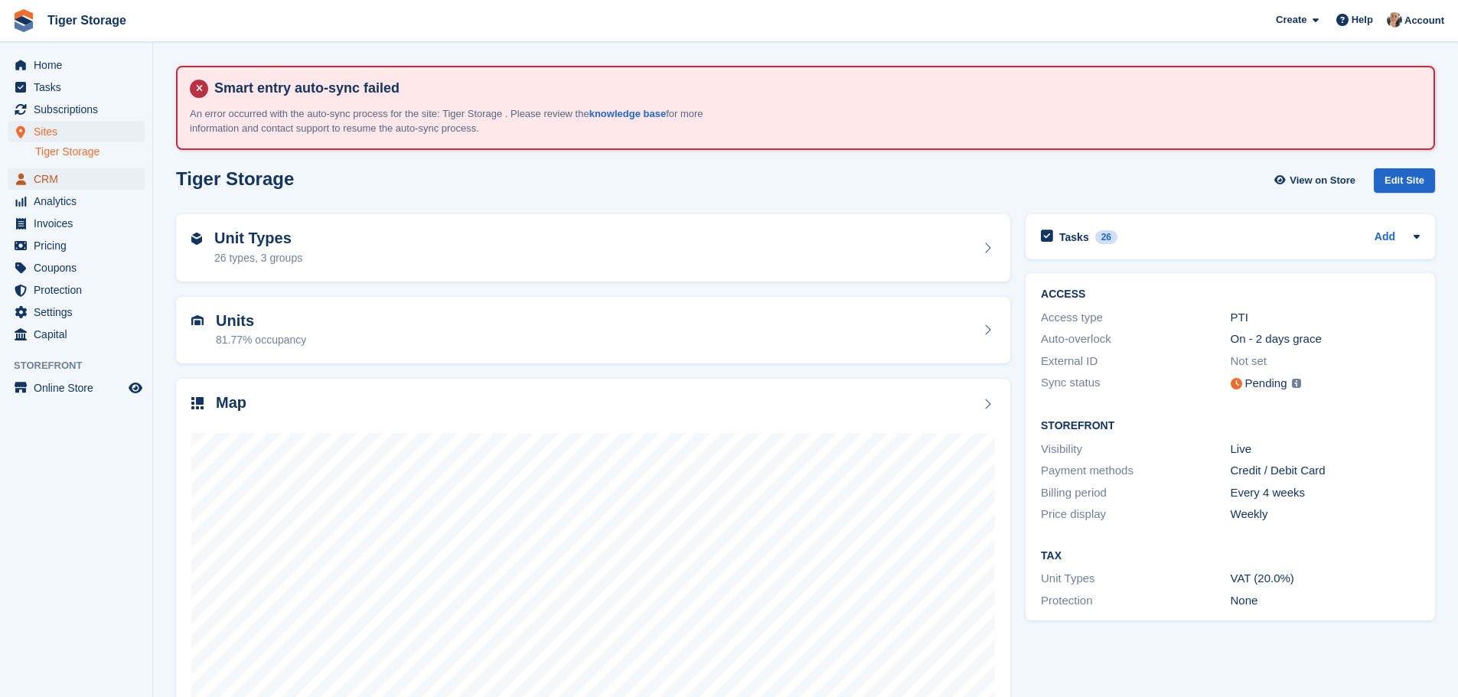
click at [57, 181] on span "CRM" at bounding box center [80, 178] width 92 height 21
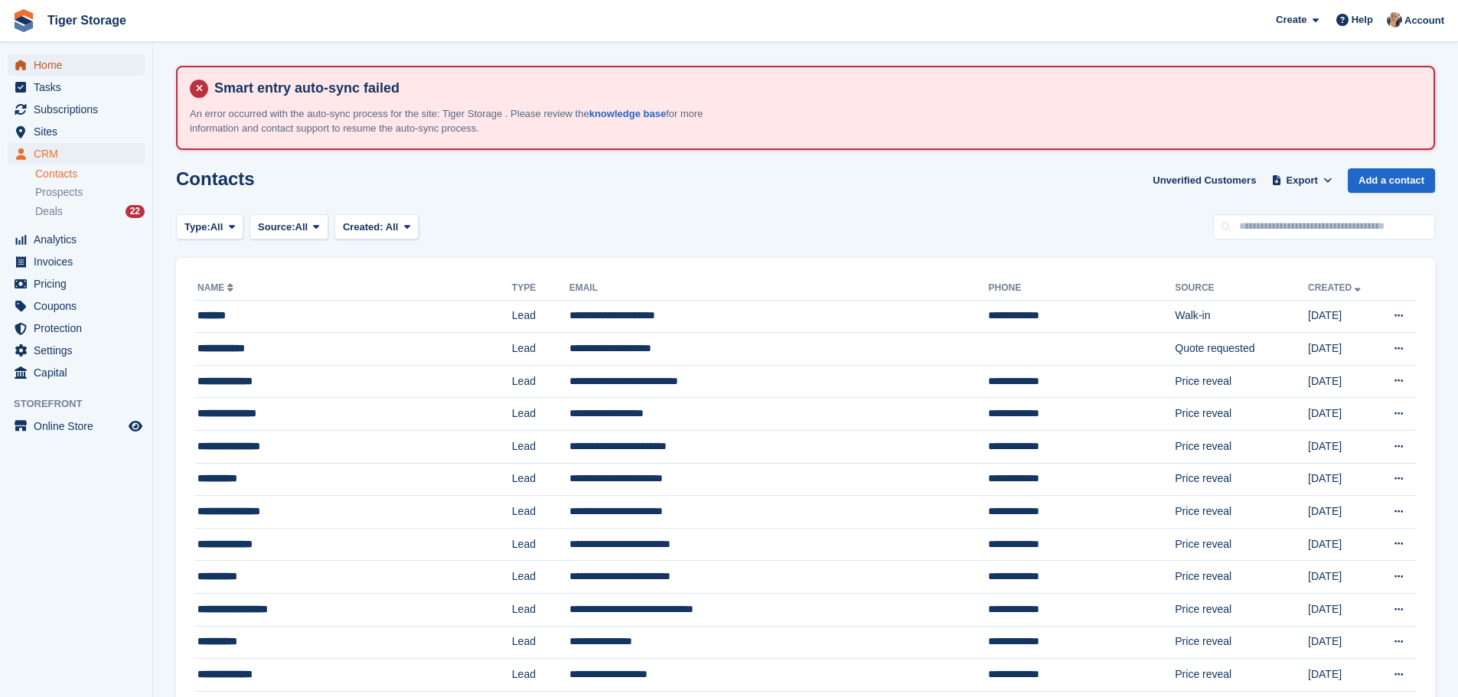
click at [64, 64] on span "Home" at bounding box center [80, 64] width 92 height 21
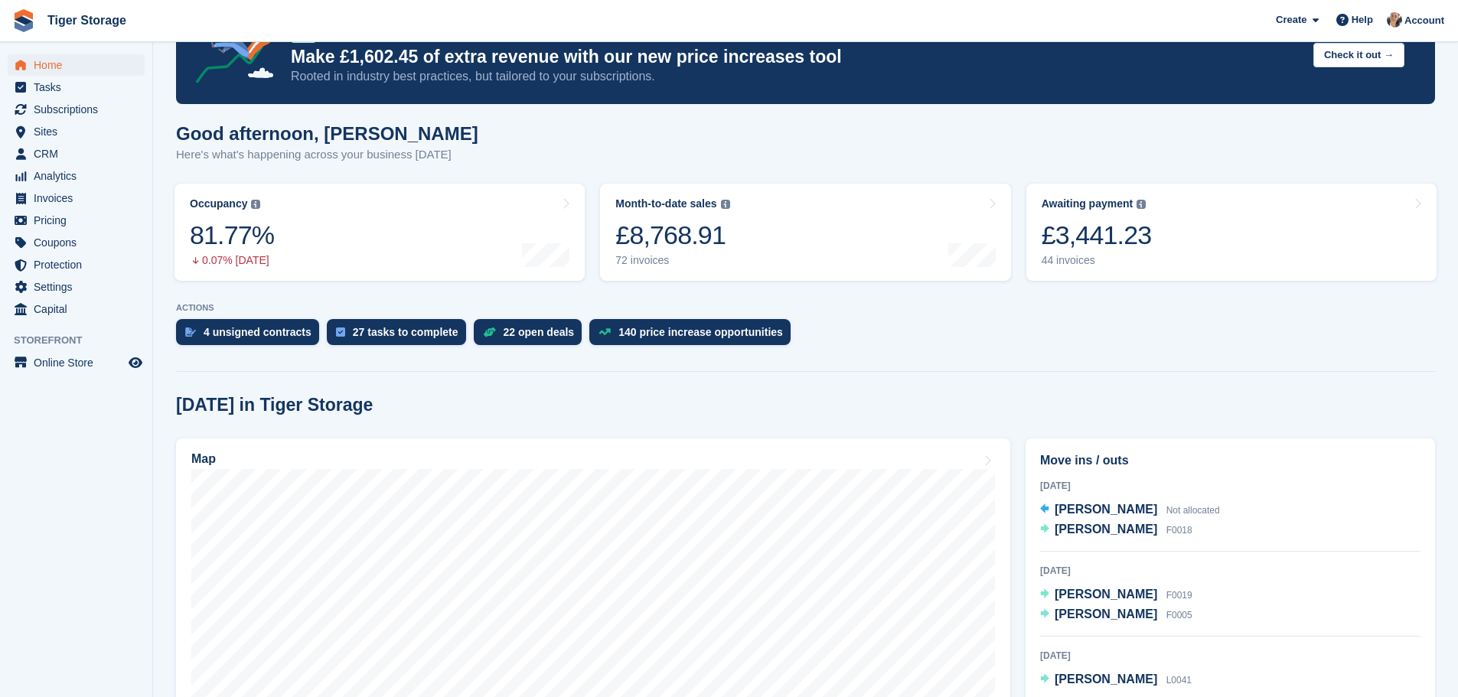
scroll to position [306, 0]
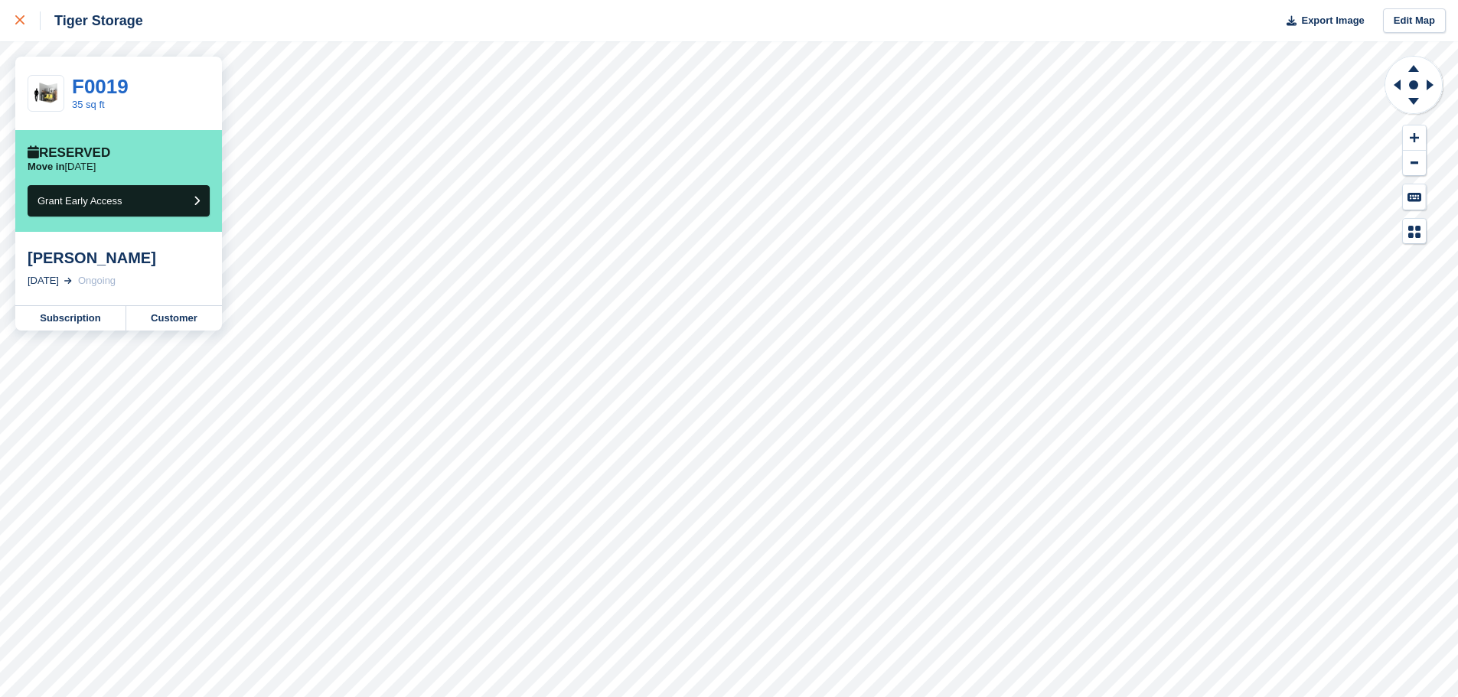
click at [16, 16] on icon at bounding box center [19, 19] width 9 height 9
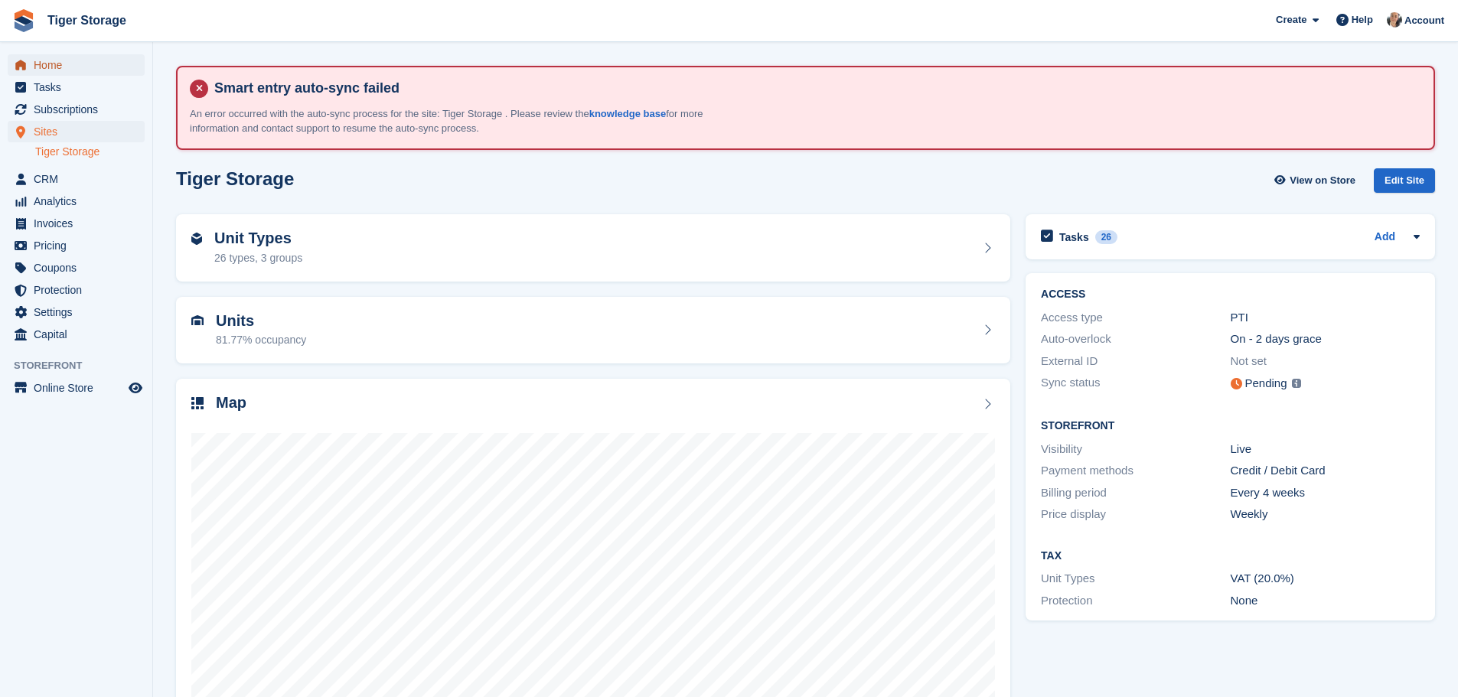
click at [62, 71] on span "Home" at bounding box center [80, 64] width 92 height 21
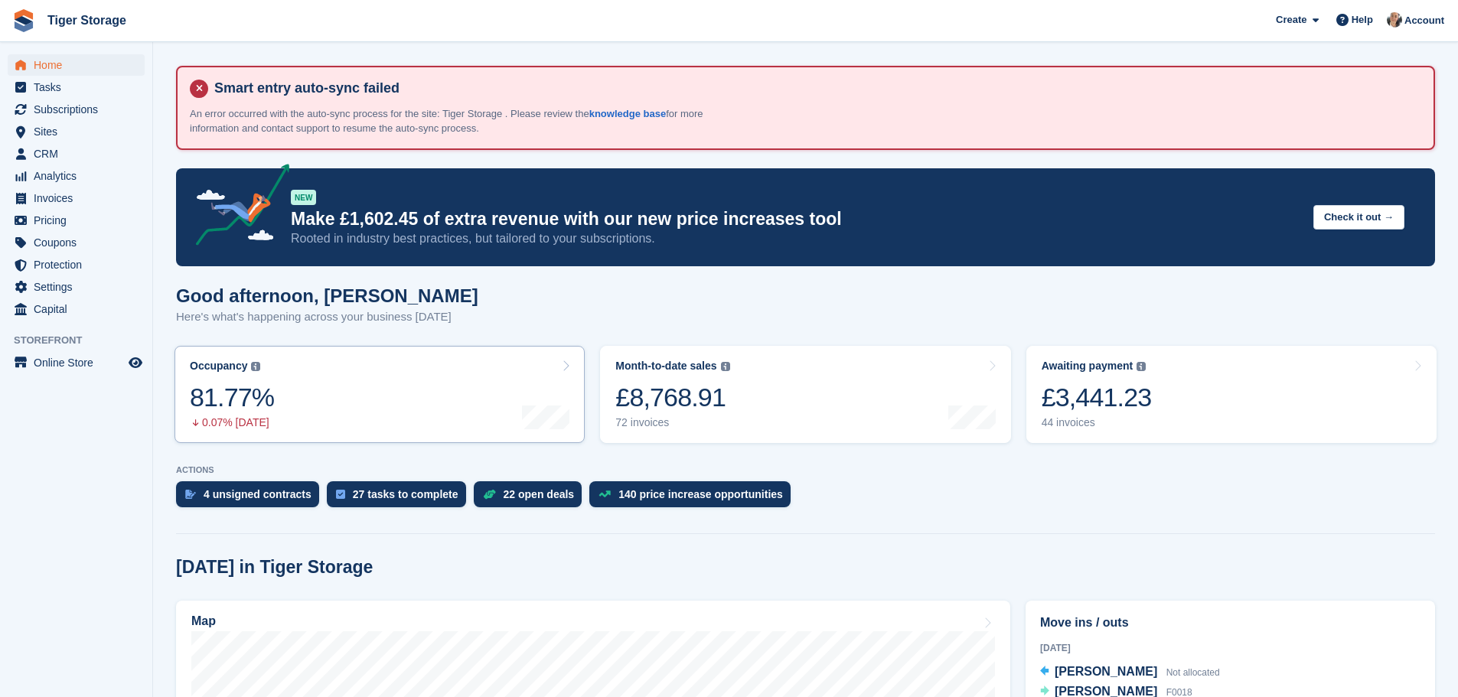
click at [394, 415] on link "Occupancy The percentage of all currently allocated units in terms of area. Inc…" at bounding box center [379, 394] width 410 height 97
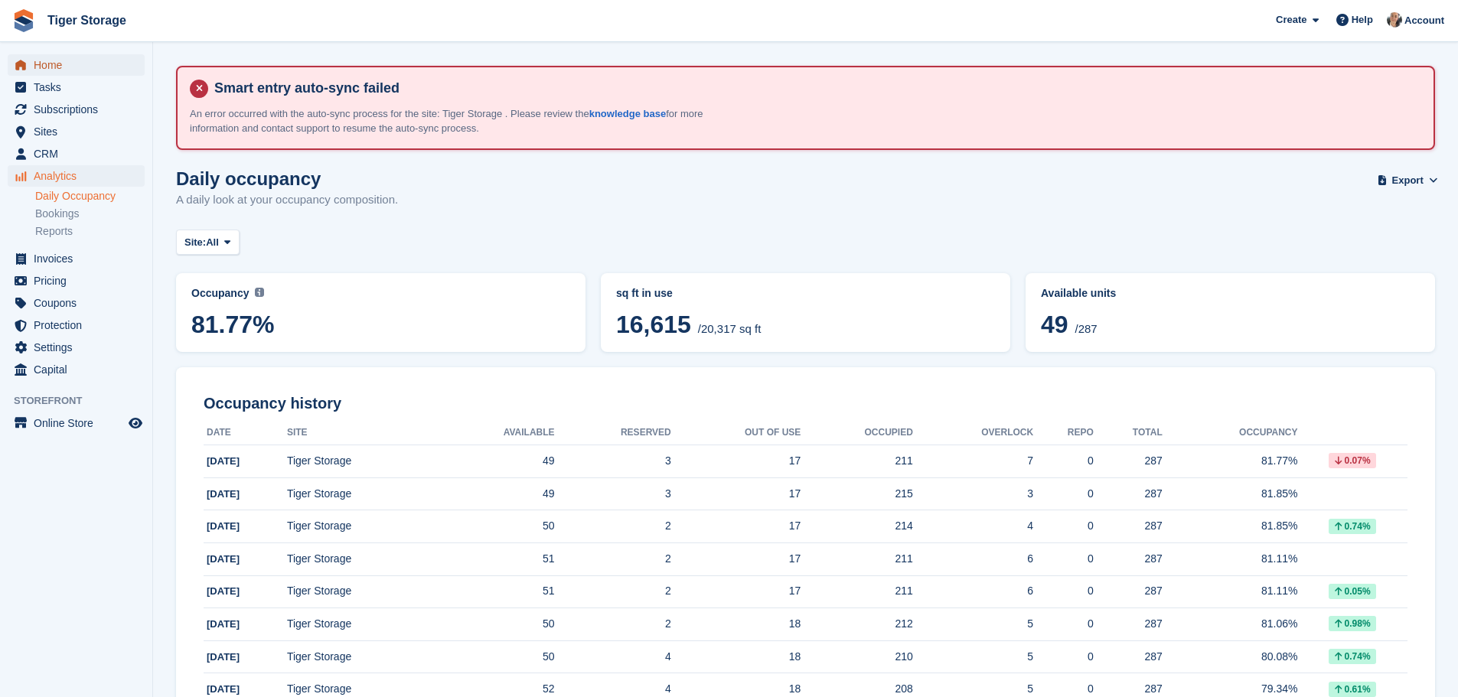
click at [86, 57] on span "Home" at bounding box center [80, 64] width 92 height 21
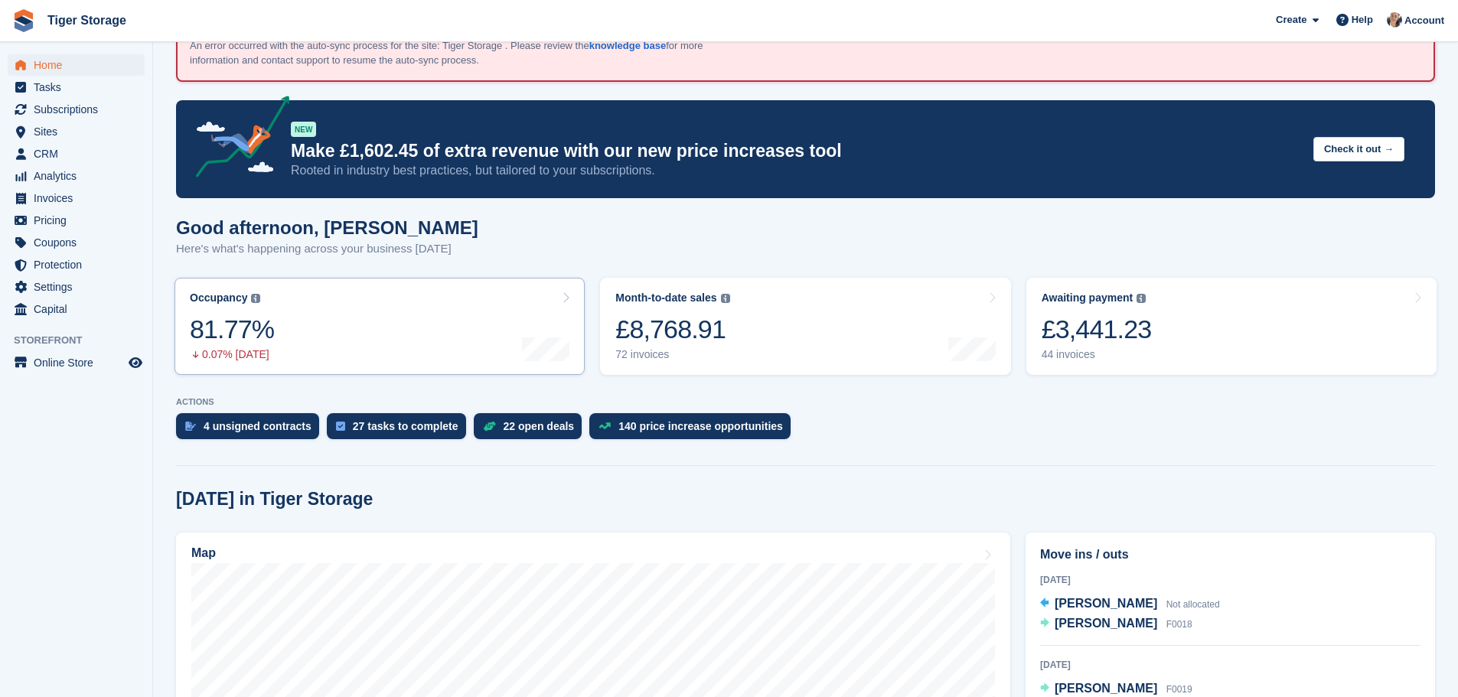
scroll to position [306, 0]
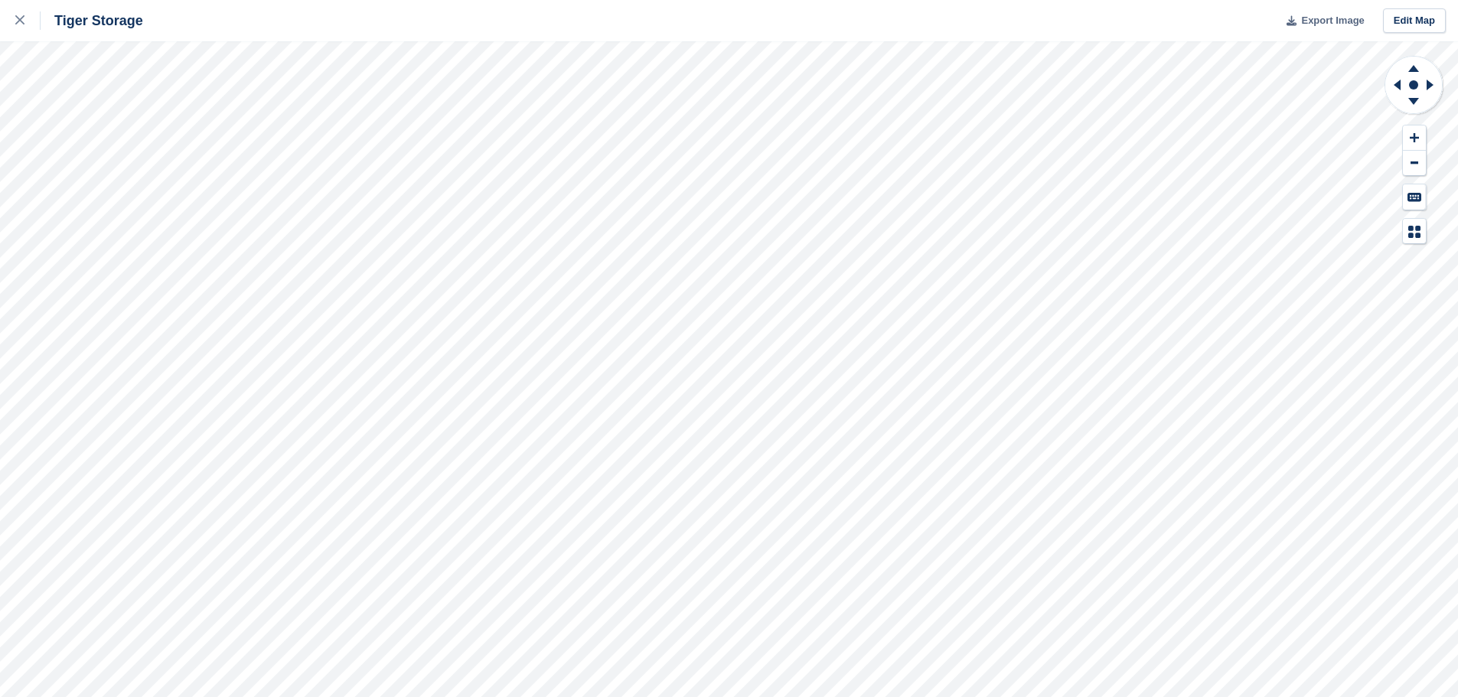
click at [1331, 17] on span "Export Image" at bounding box center [1332, 20] width 63 height 15
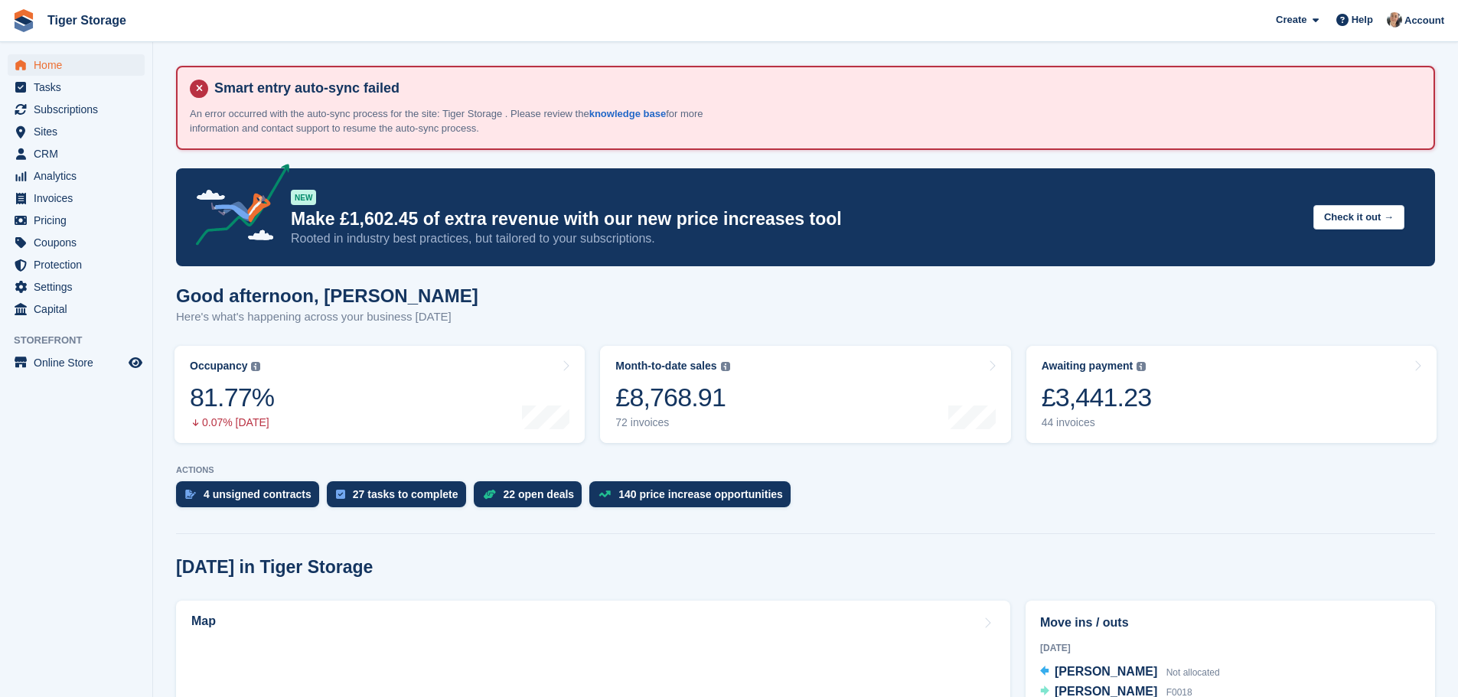
scroll to position [306, 0]
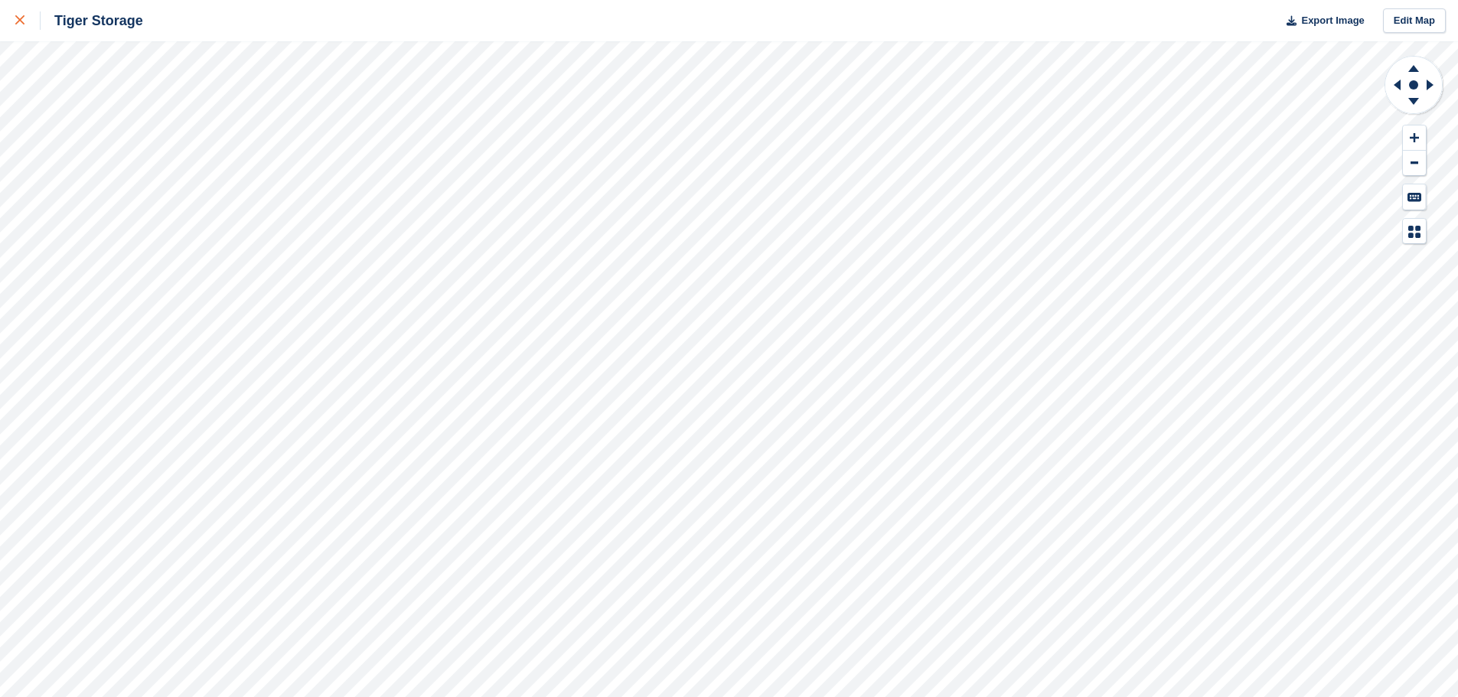
click at [21, 9] on link at bounding box center [20, 20] width 41 height 41
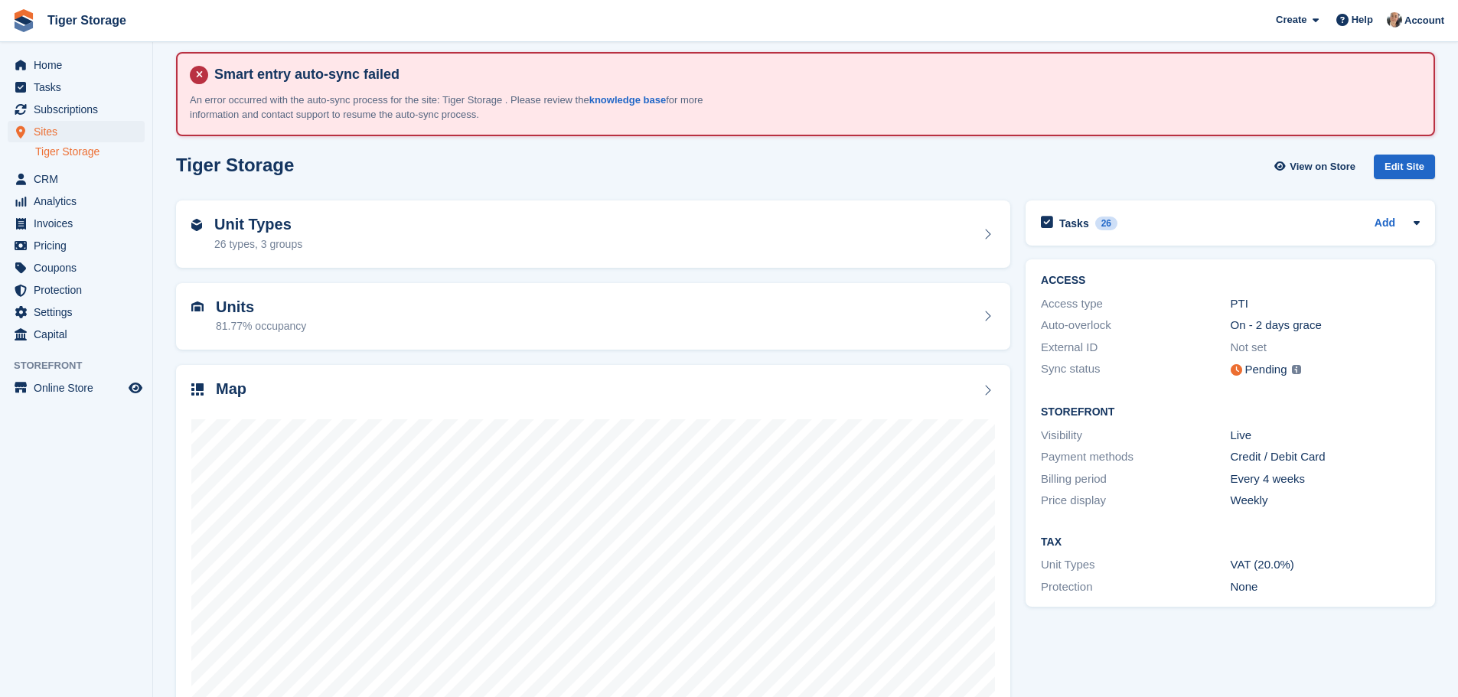
scroll to position [58, 0]
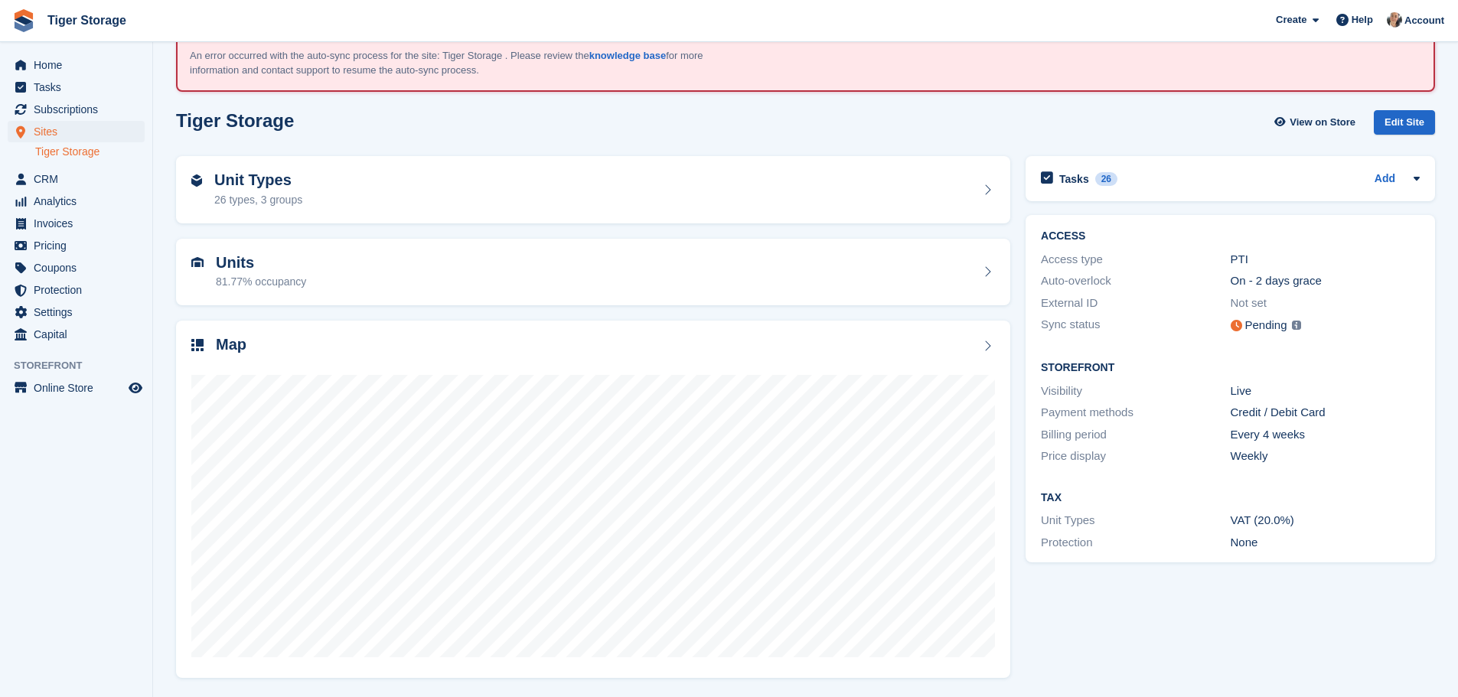
click at [331, 261] on div "Units 81.77% occupancy" at bounding box center [592, 272] width 803 height 37
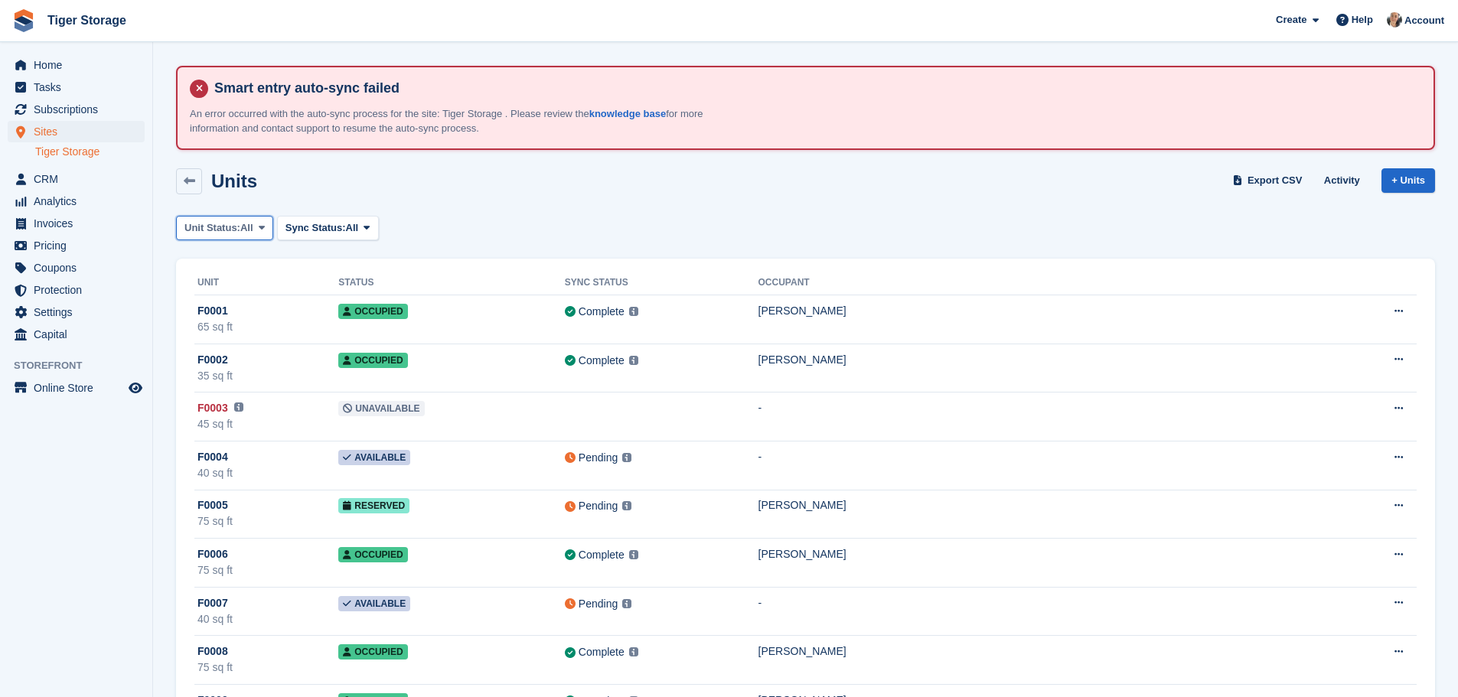
click at [272, 221] on button "Unit Status: All" at bounding box center [224, 228] width 97 height 25
click at [233, 355] on link "Occupied" at bounding box center [249, 347] width 133 height 28
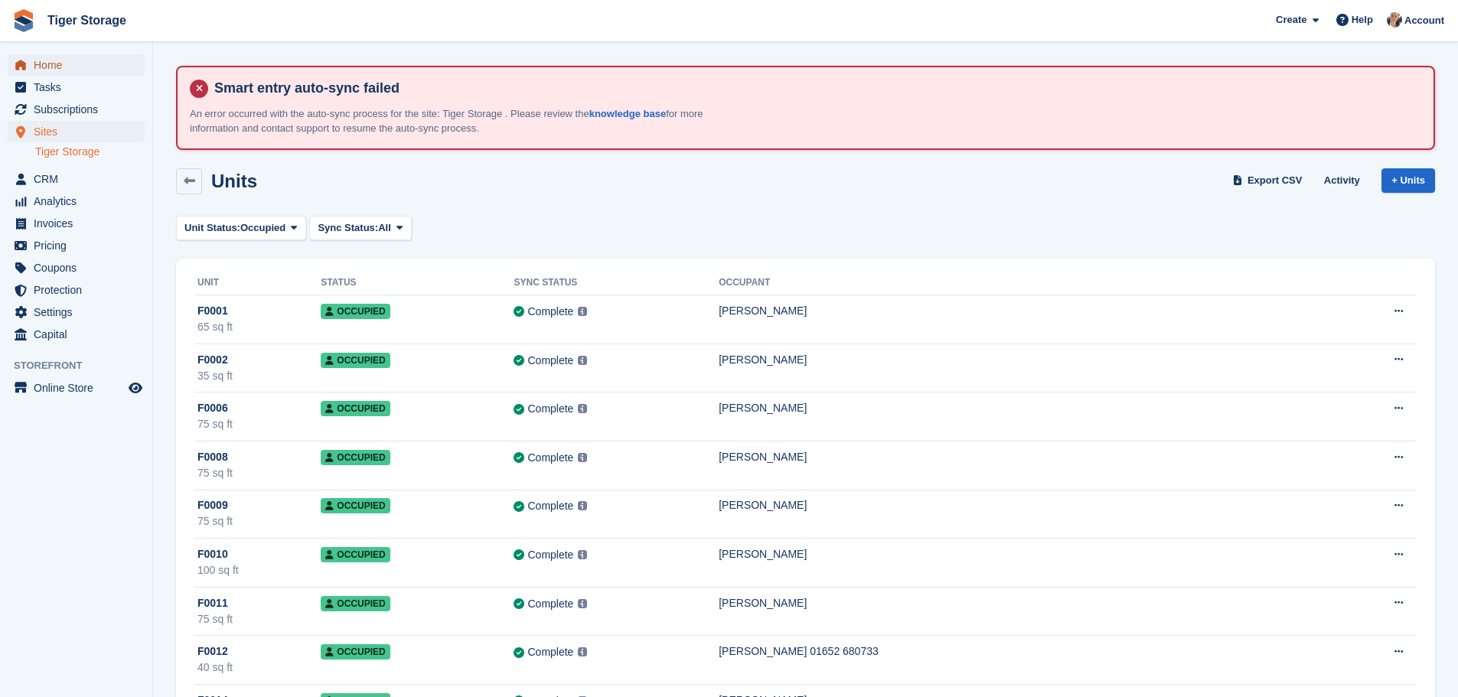
click at [65, 67] on span "Home" at bounding box center [80, 64] width 92 height 21
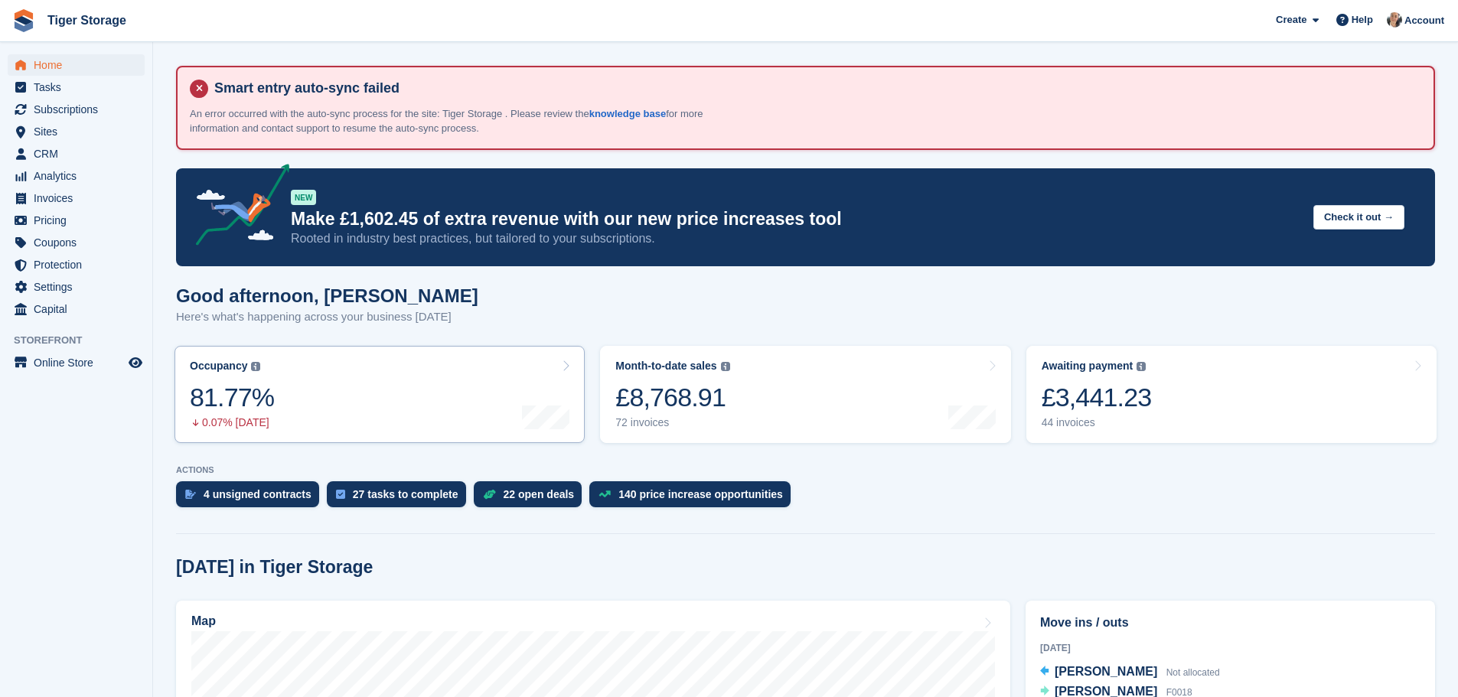
click at [352, 377] on link "Occupancy The percentage of all currently allocated units in terms of area. Inc…" at bounding box center [379, 394] width 410 height 97
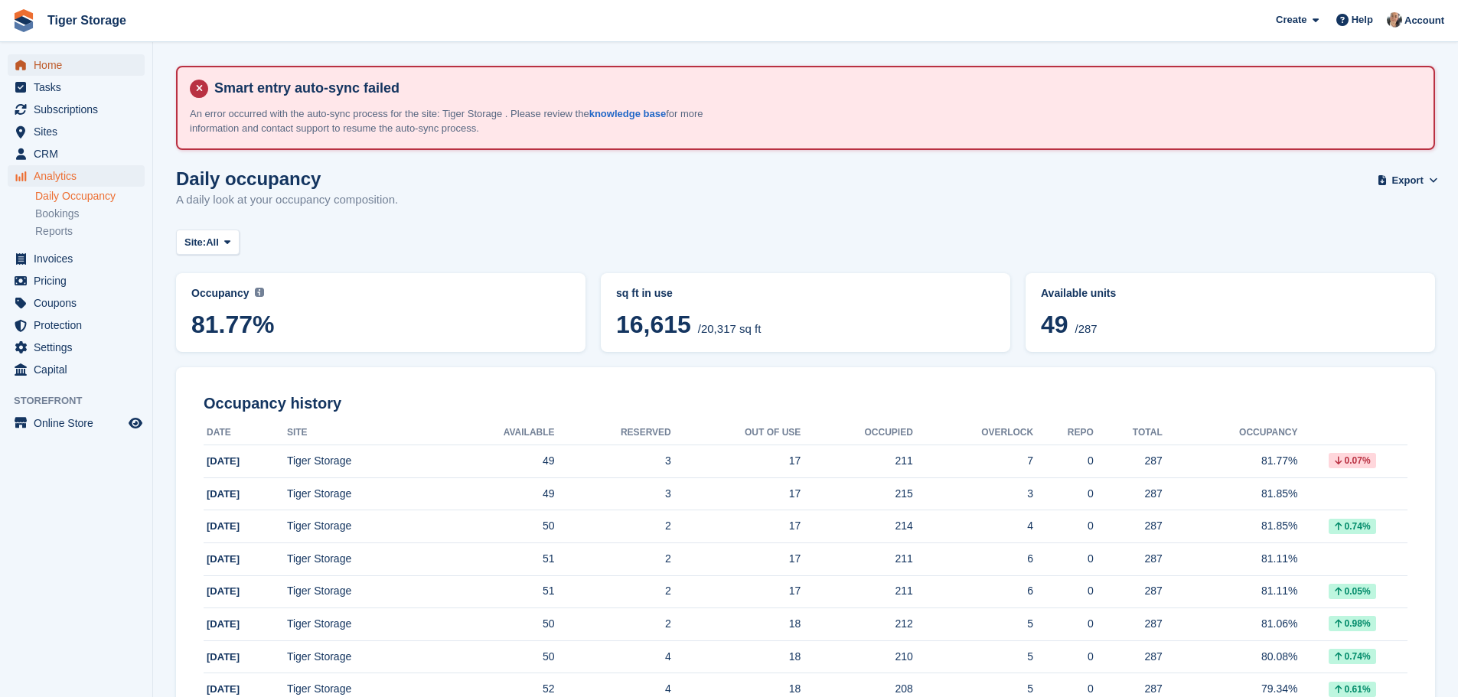
click at [30, 68] on link "Home" at bounding box center [76, 64] width 137 height 21
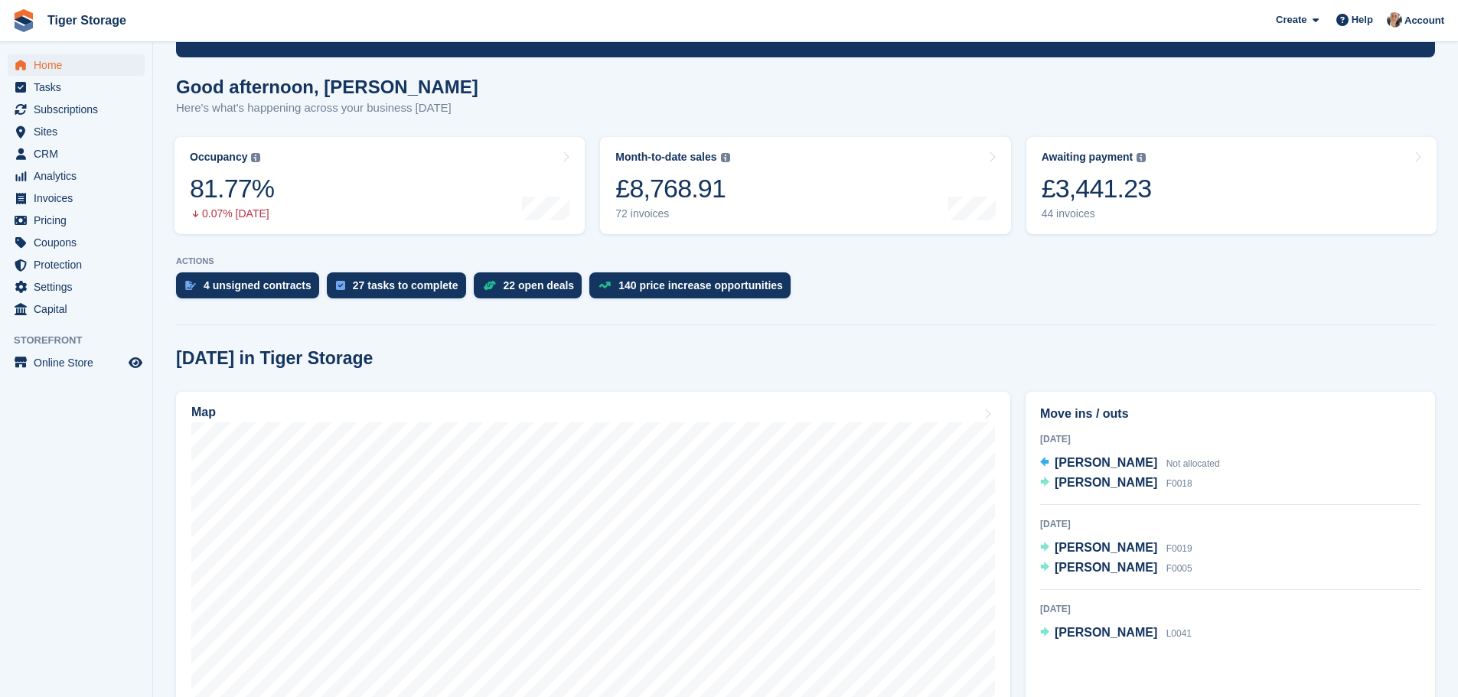
scroll to position [306, 0]
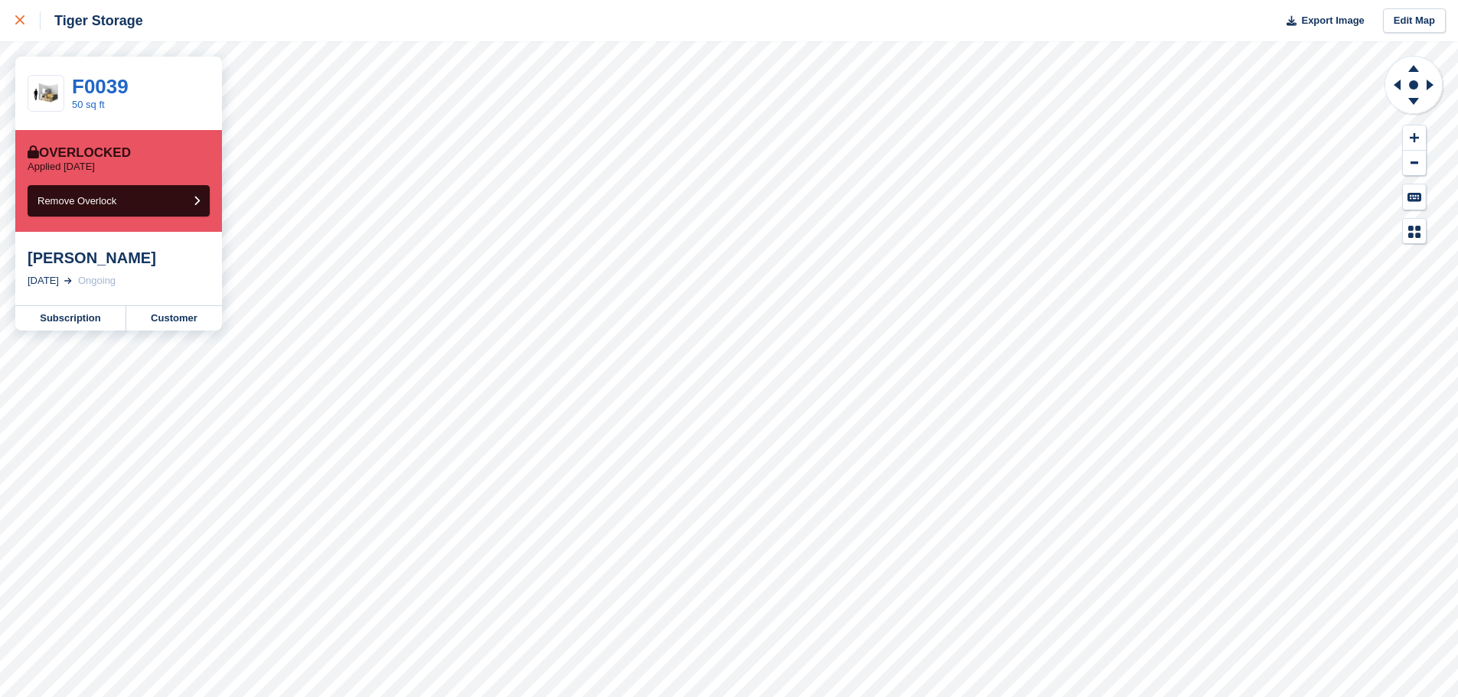
click at [24, 17] on icon at bounding box center [19, 19] width 9 height 9
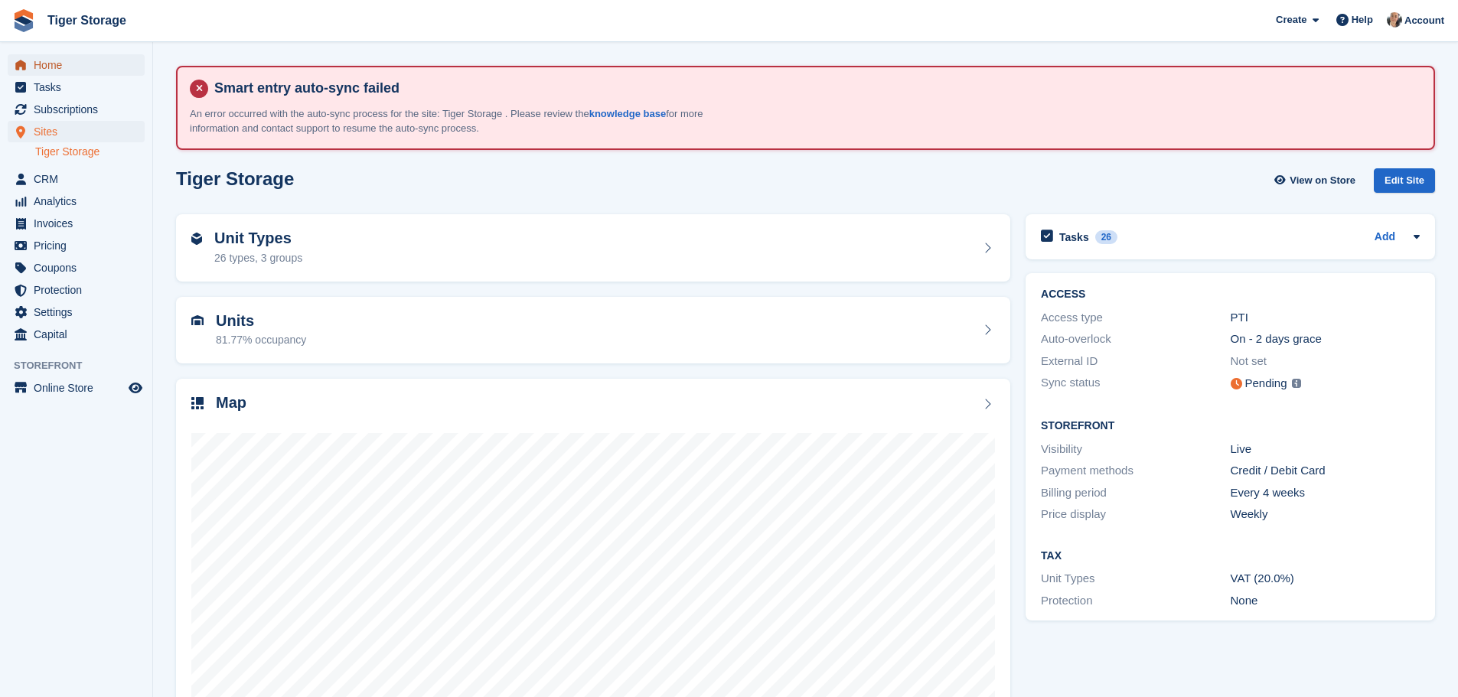
click at [70, 65] on span "Home" at bounding box center [80, 64] width 92 height 21
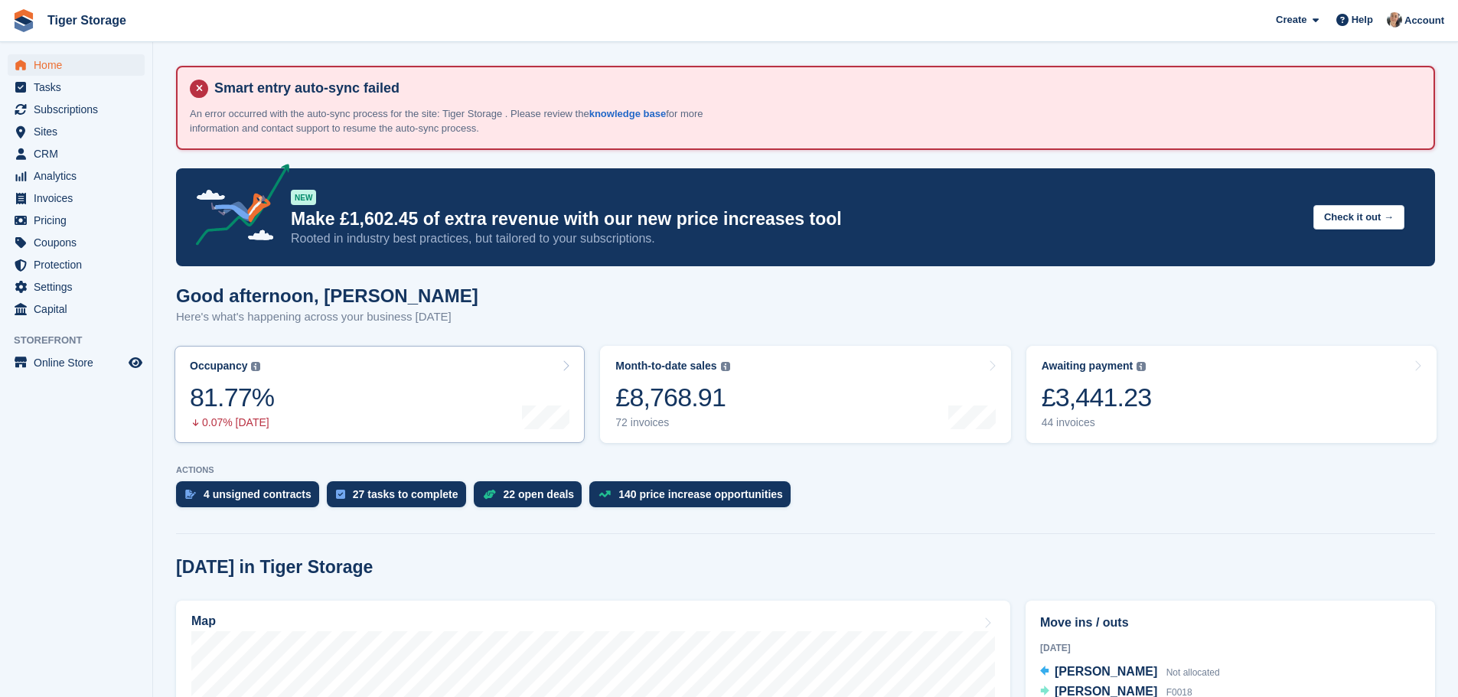
click at [384, 399] on link "Occupancy The percentage of all currently allocated units in terms of area. Inc…" at bounding box center [379, 394] width 410 height 97
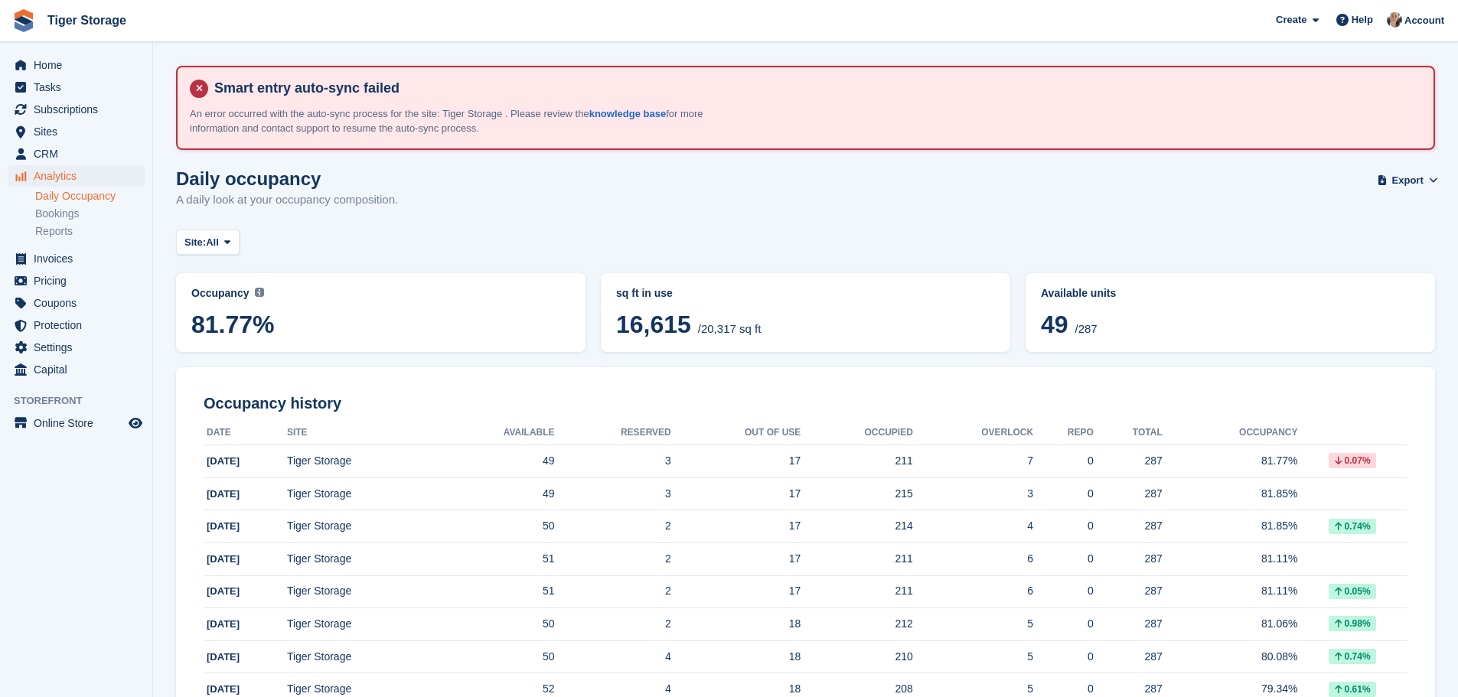
click at [363, 307] on div "Occupancy Current percentage of all currently allocated units in terms of area.…" at bounding box center [380, 311] width 379 height 53
click at [60, 68] on span "Home" at bounding box center [80, 64] width 92 height 21
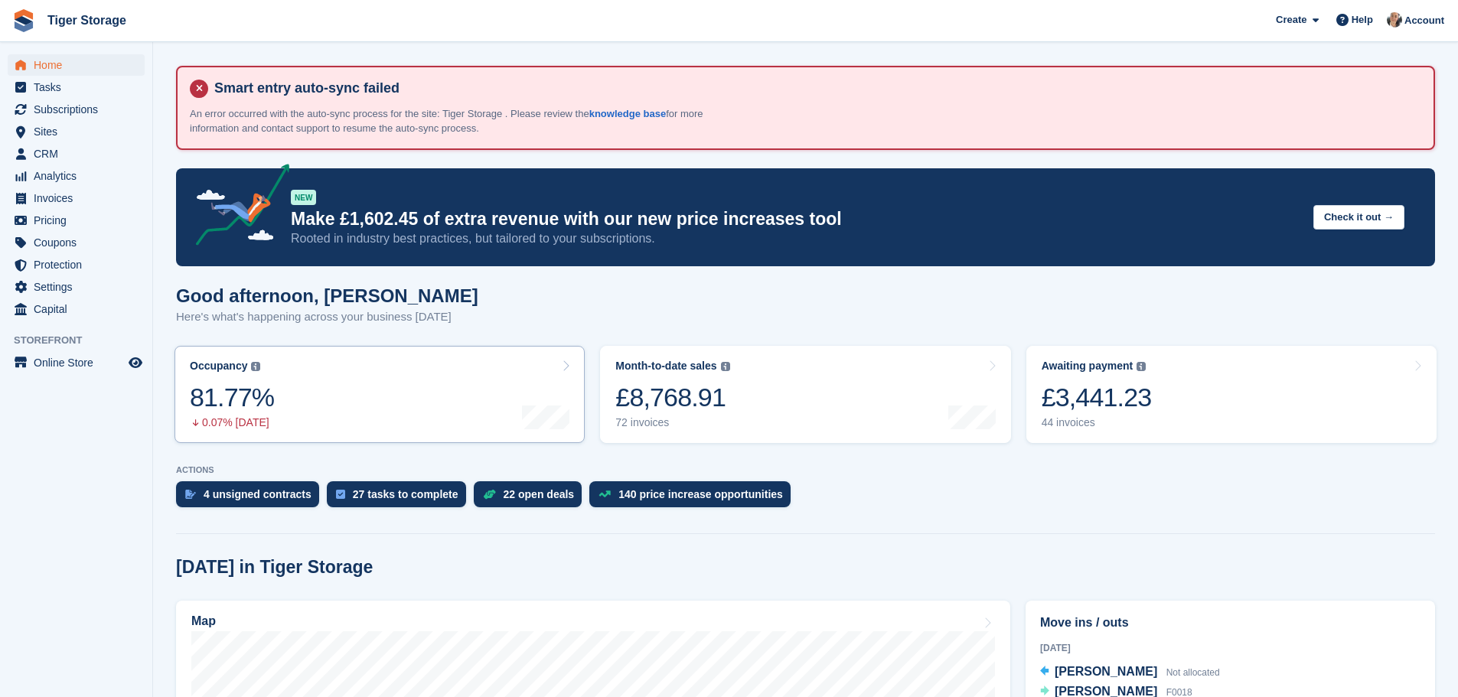
click at [339, 396] on link "Occupancy The percentage of all currently allocated units in terms of area. Inc…" at bounding box center [379, 394] width 410 height 97
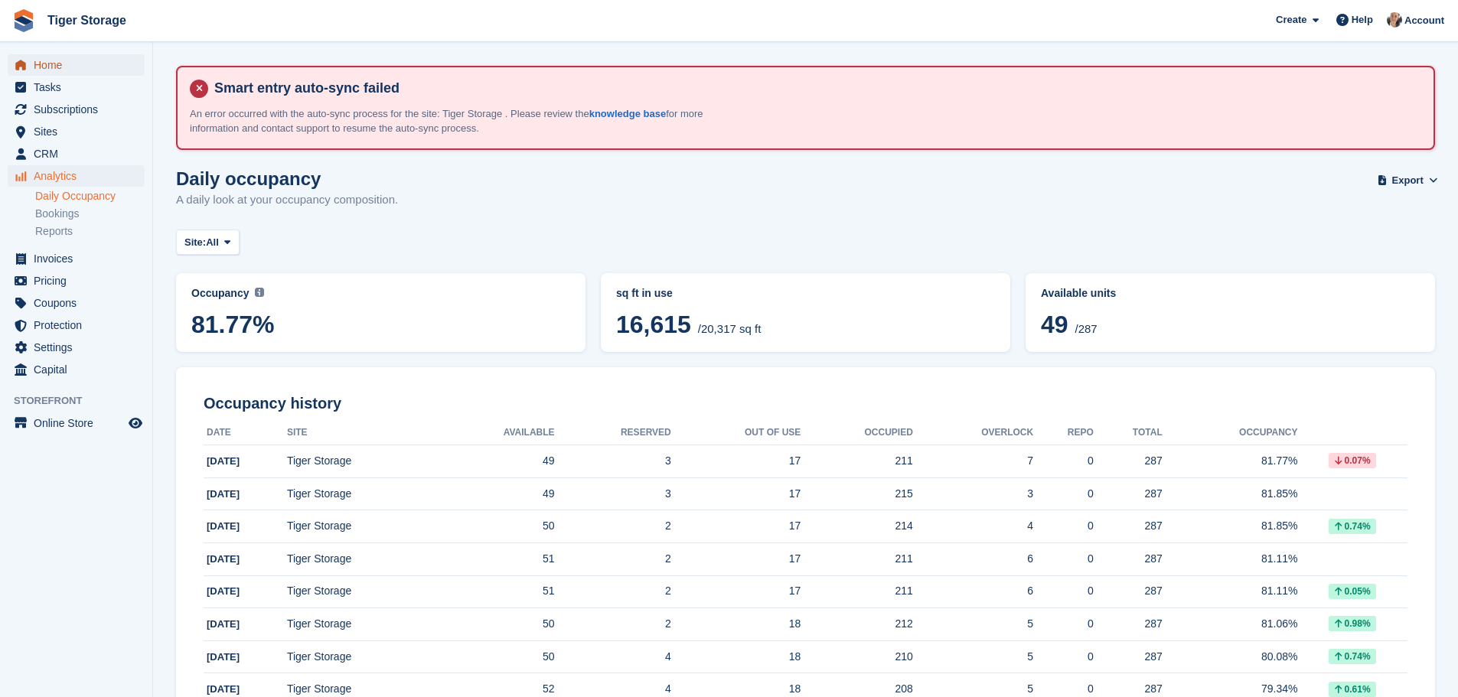
click at [57, 68] on span "Home" at bounding box center [80, 64] width 92 height 21
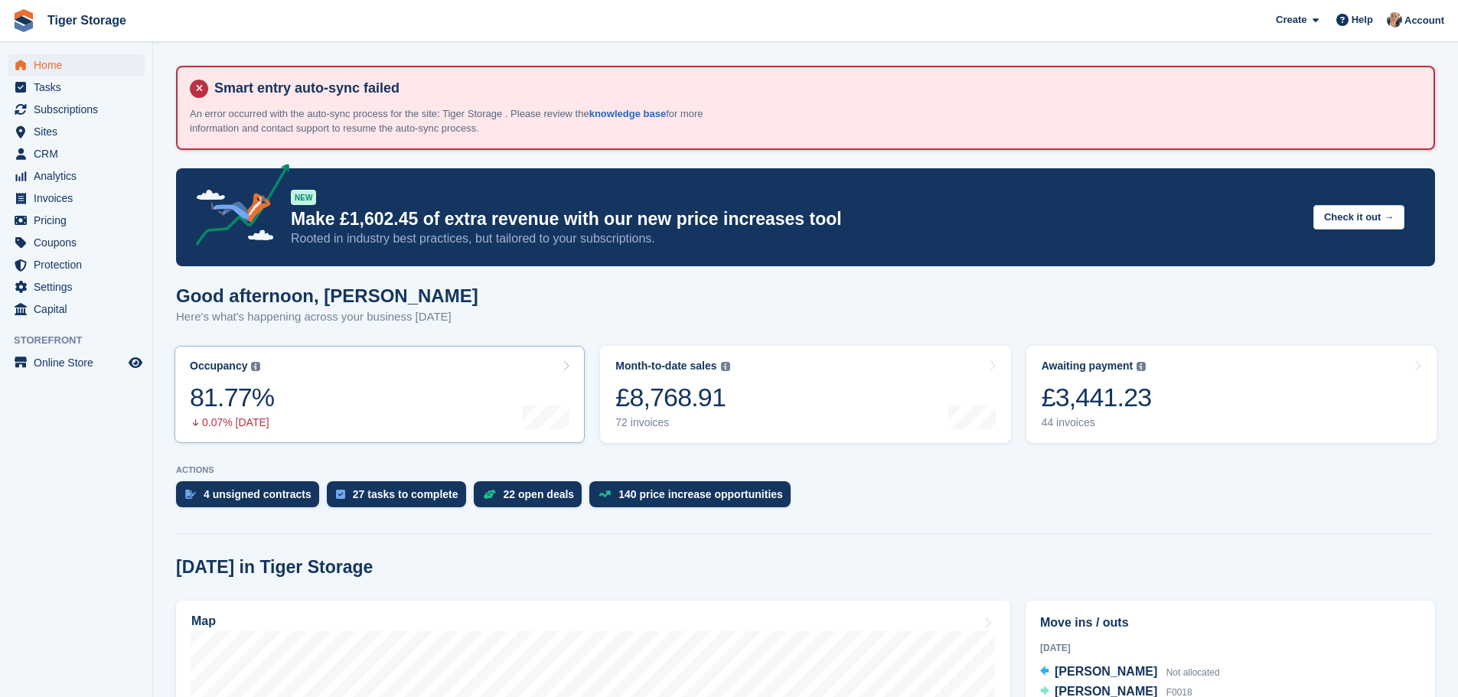
scroll to position [383, 0]
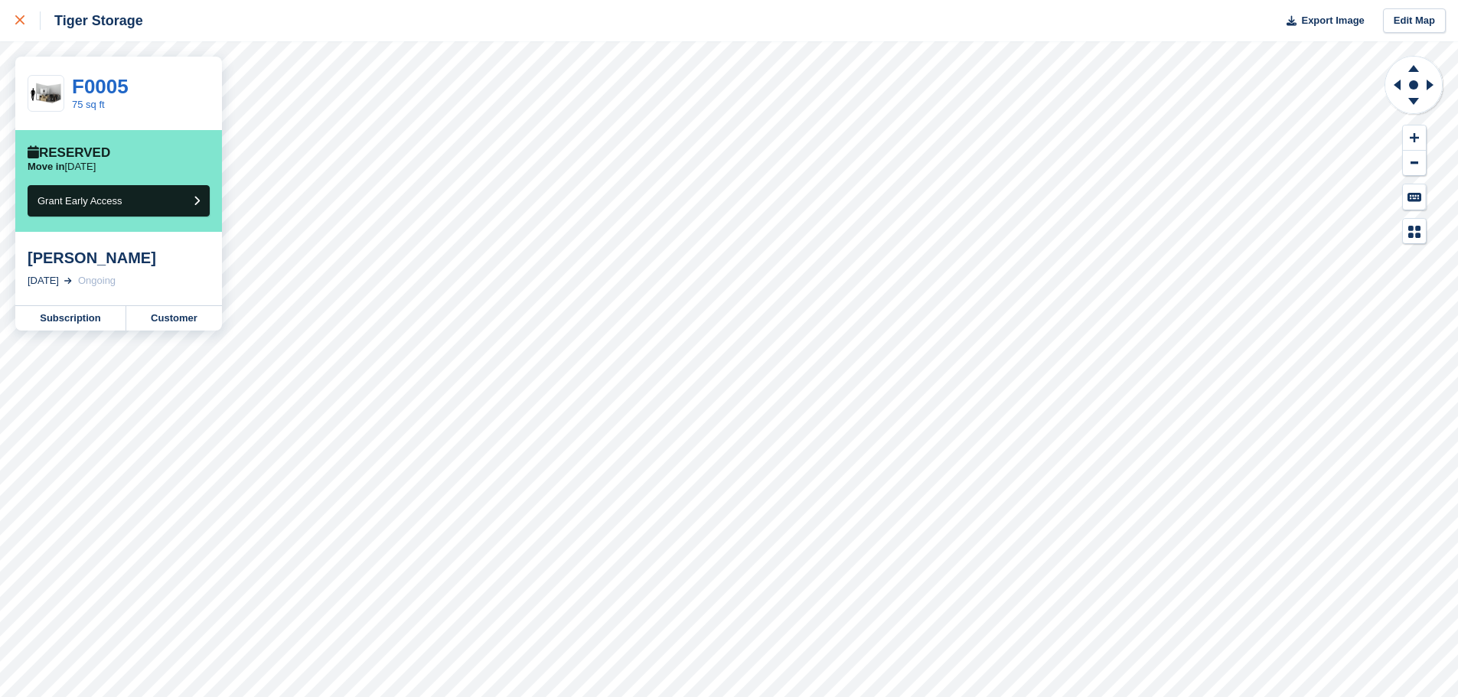
click at [25, 25] on div at bounding box center [27, 20] width 25 height 18
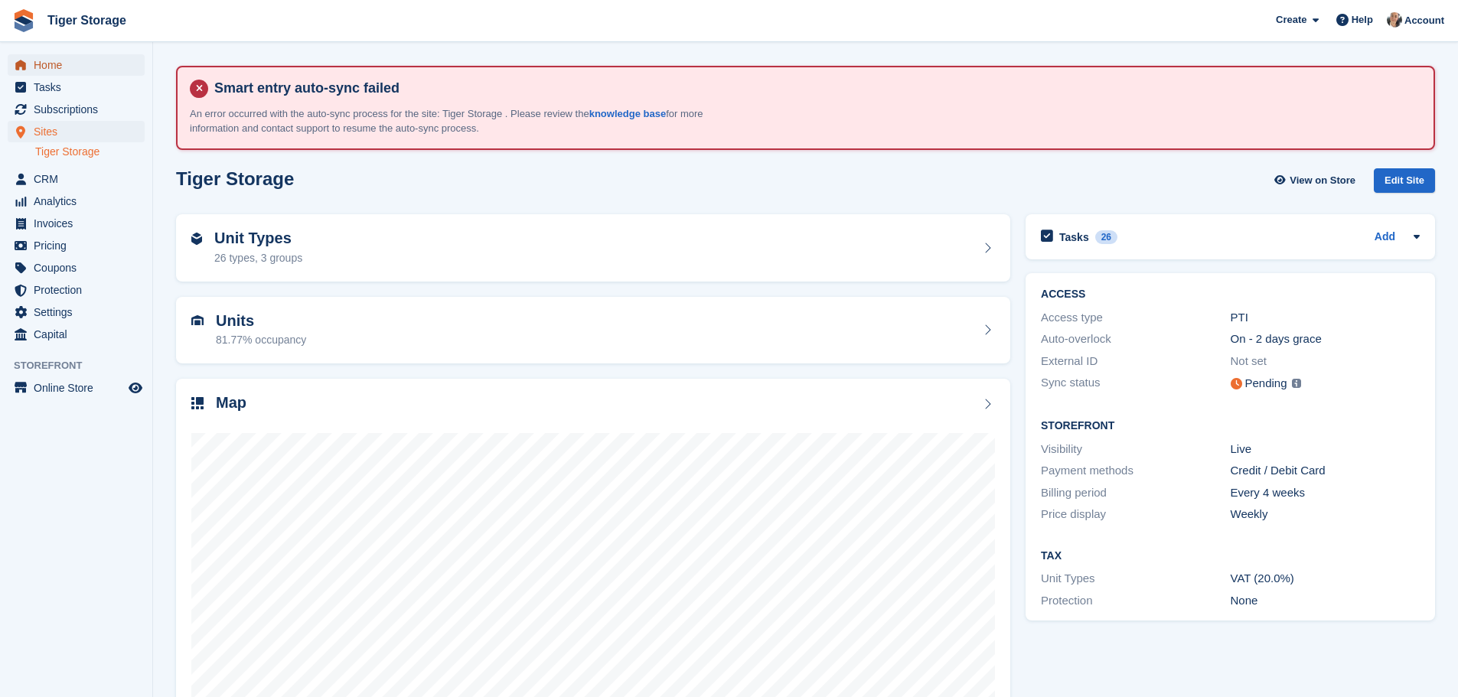
click at [47, 70] on span "Home" at bounding box center [80, 64] width 92 height 21
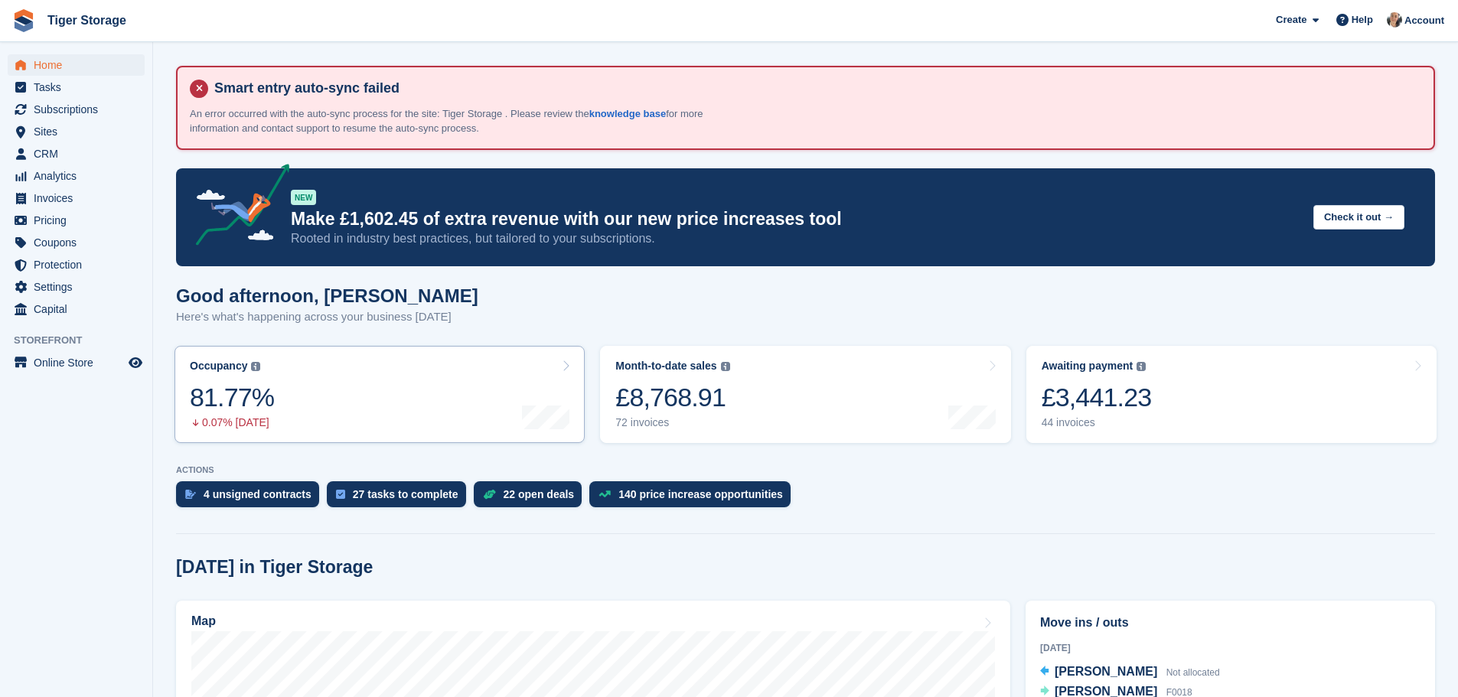
click at [327, 414] on link "Occupancy The percentage of all currently allocated units in terms of area. Inc…" at bounding box center [379, 394] width 410 height 97
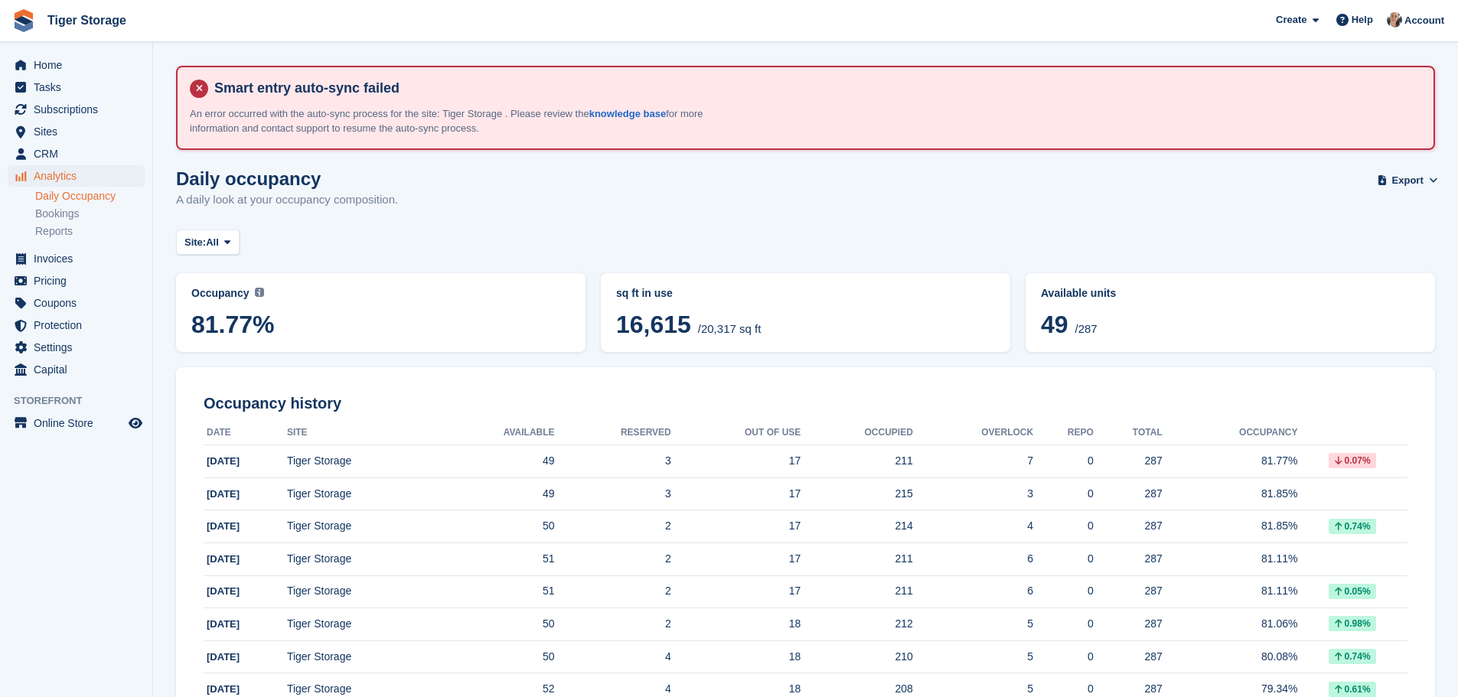
click at [44, 53] on div "Home Tasks Subscriptions Subscriptions Subscriptions Contracts Price increases …" at bounding box center [76, 214] width 152 height 333
click at [45, 59] on span "Home" at bounding box center [80, 64] width 92 height 21
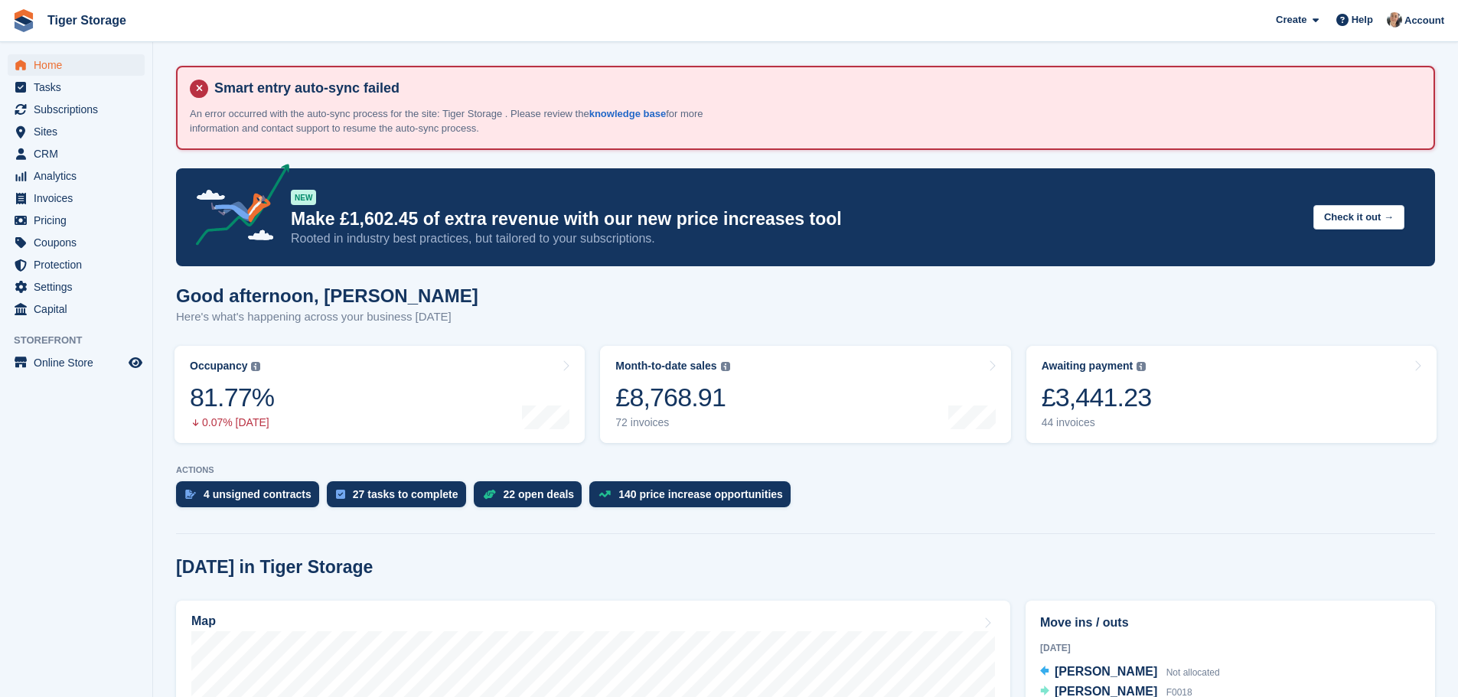
scroll to position [383, 0]
click at [350, 407] on link "Occupancy The percentage of all currently allocated units in terms of area. Inc…" at bounding box center [379, 394] width 410 height 97
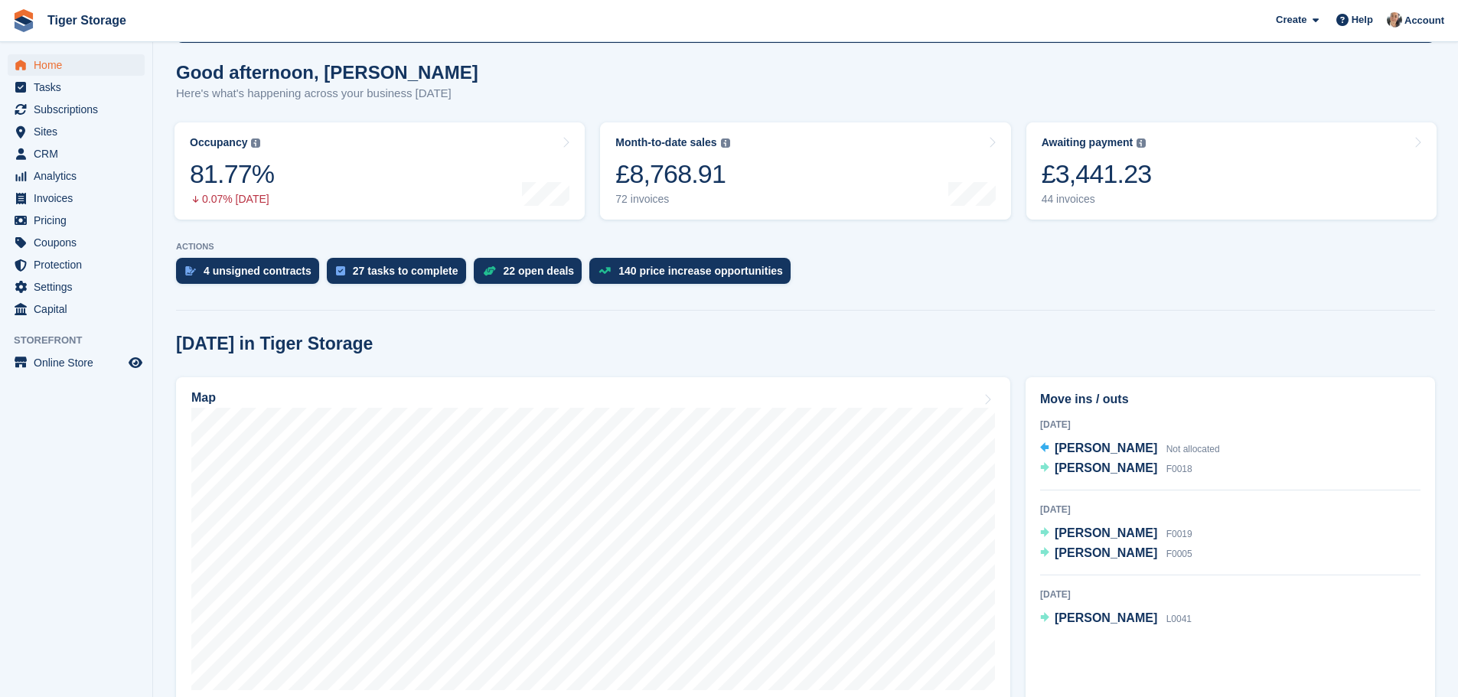
scroll to position [459, 0]
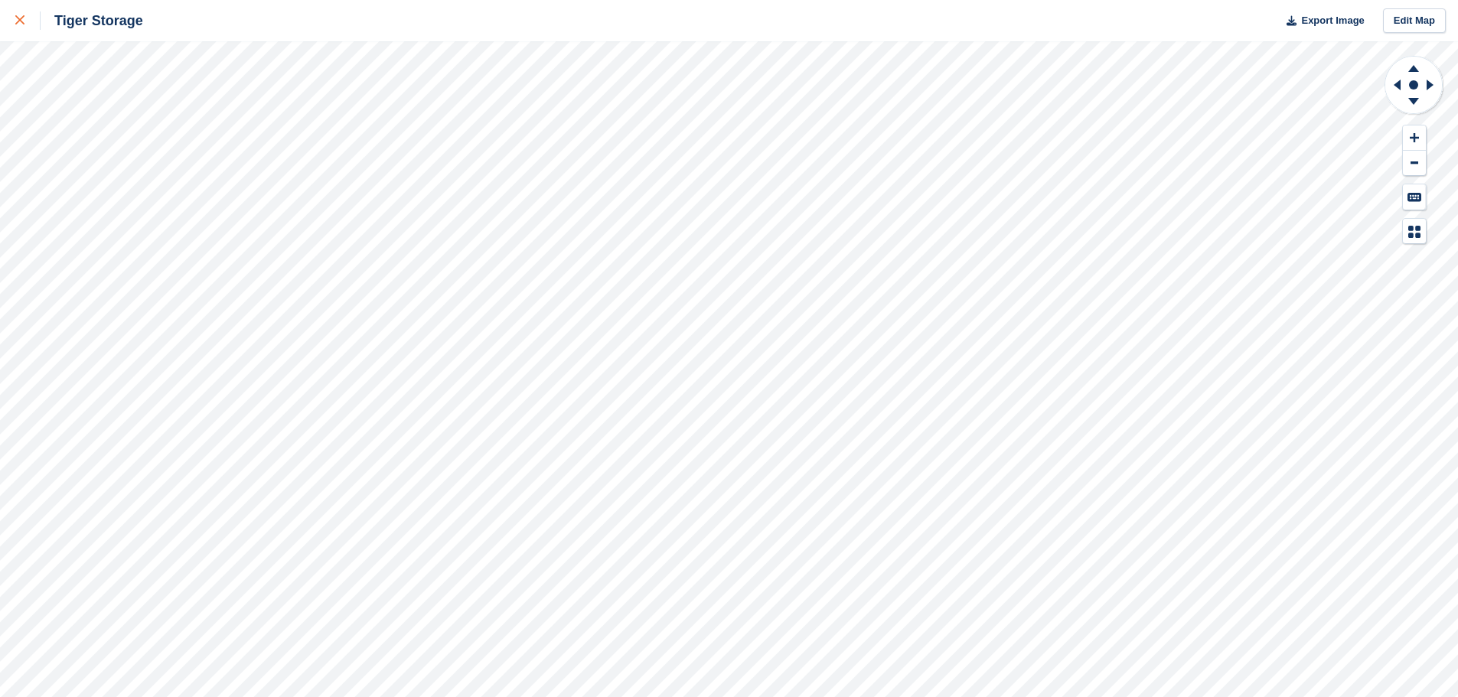
click at [23, 23] on icon at bounding box center [19, 19] width 9 height 9
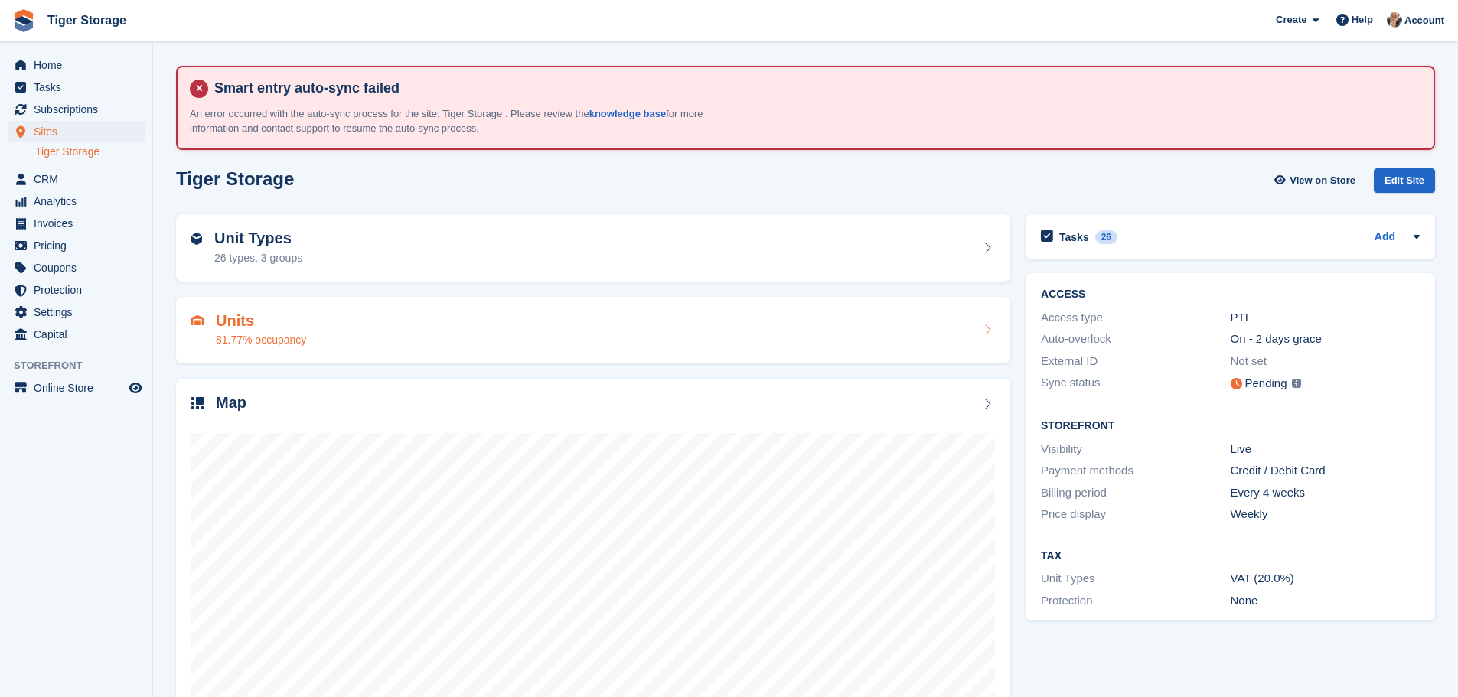
click at [353, 324] on div "Units 81.77% occupancy" at bounding box center [592, 330] width 803 height 37
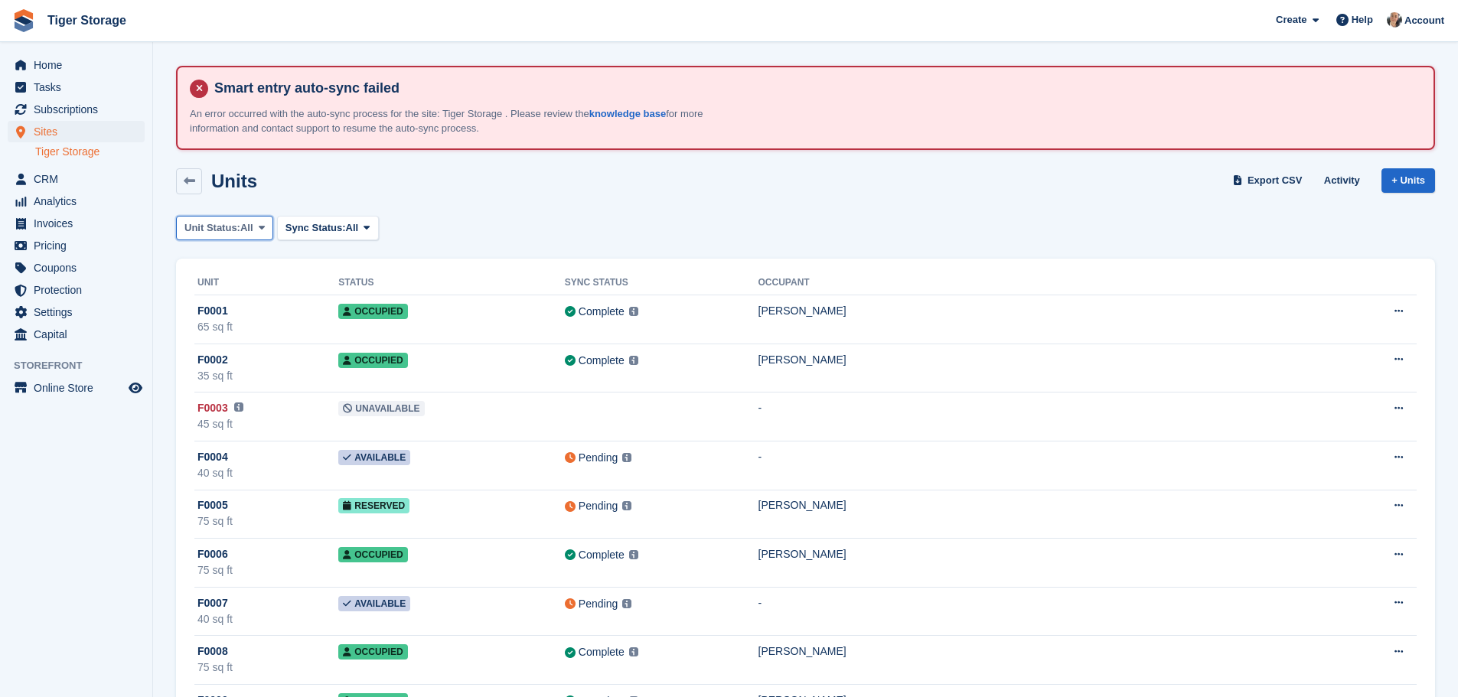
click at [249, 233] on span "All" at bounding box center [246, 227] width 13 height 15
click at [201, 294] on link "Available" at bounding box center [249, 292] width 133 height 28
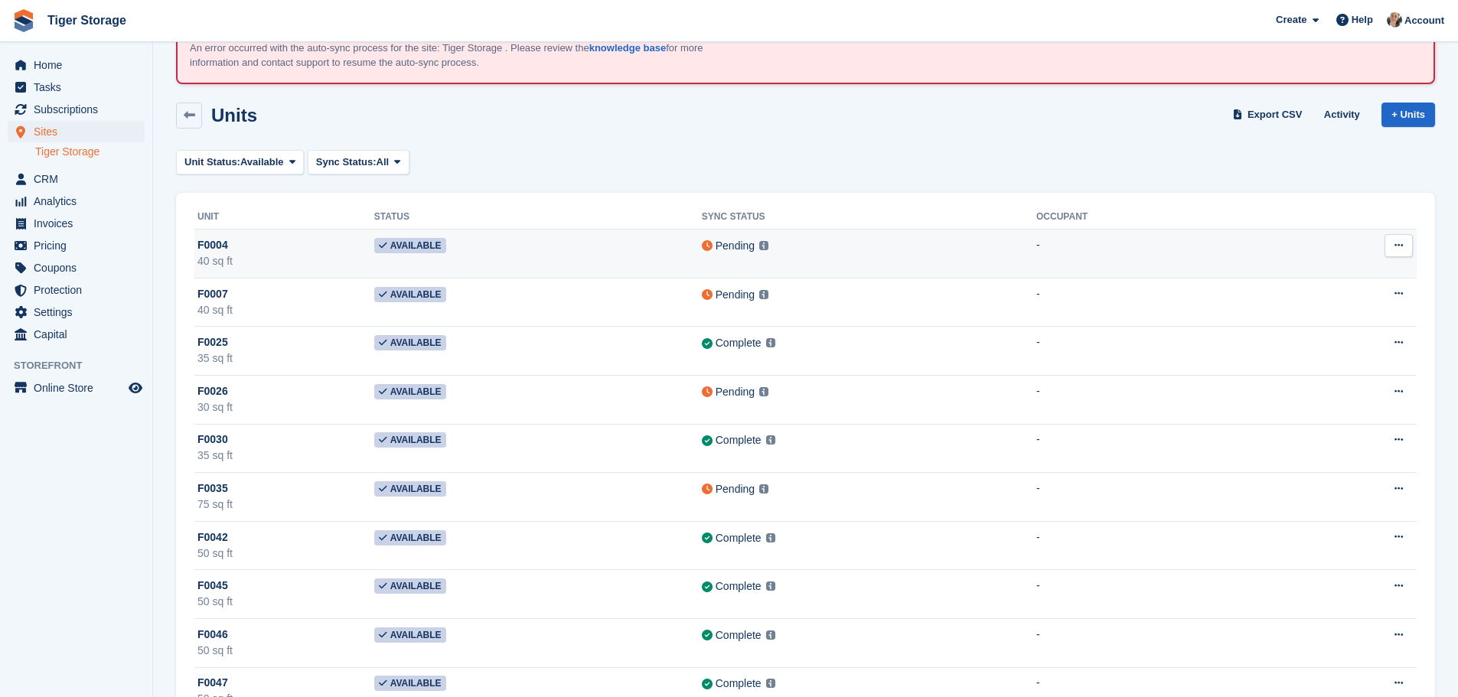
scroll to position [28, 0]
